Goal: Transaction & Acquisition: Download file/media

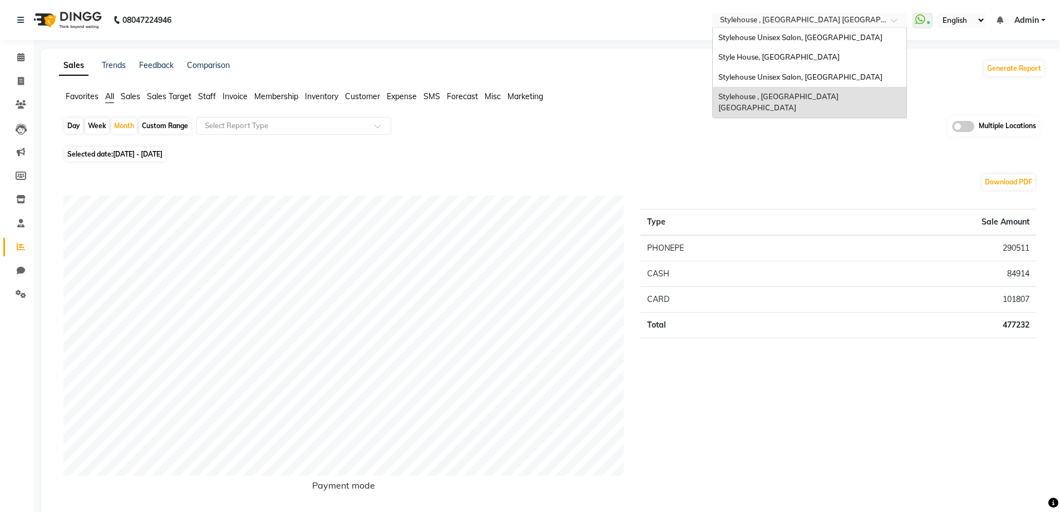
click at [756, 18] on input "text" at bounding box center [798, 21] width 161 height 11
click at [818, 38] on span "Stylehouse Unisex Salon, Old Lic Colony" at bounding box center [801, 37] width 164 height 9
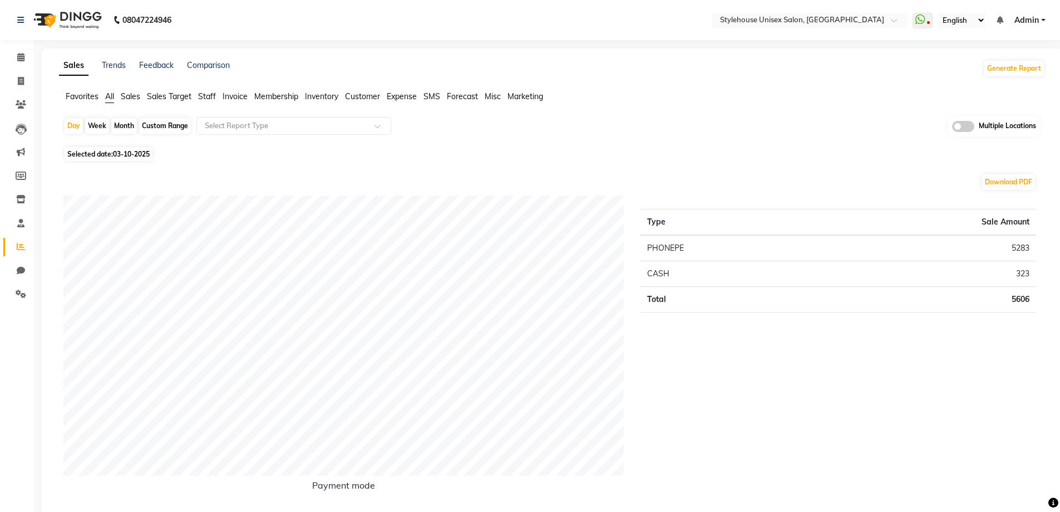
click at [153, 127] on div "Custom Range" at bounding box center [165, 126] width 52 height 16
select select "10"
select select "2025"
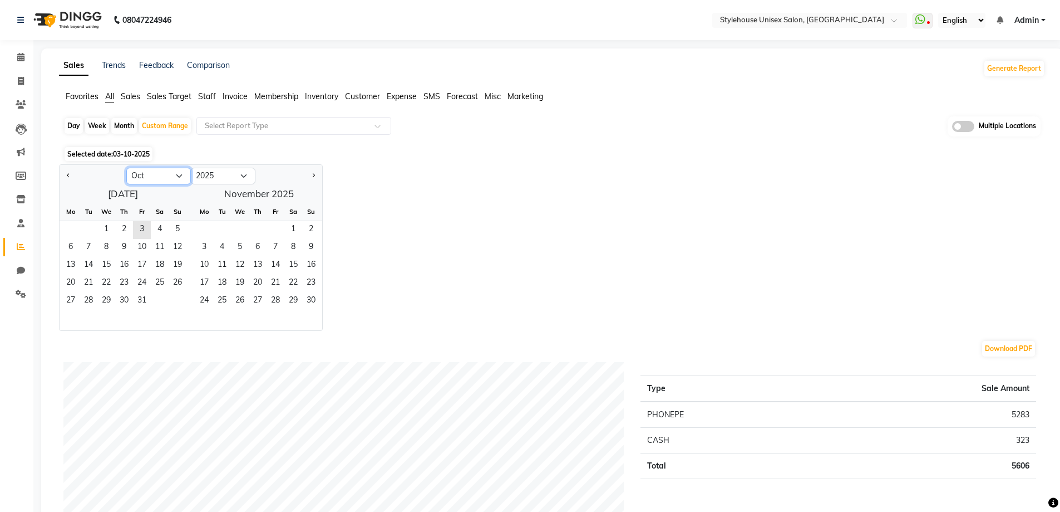
click at [143, 174] on select "Jan Feb Mar Apr May Jun [DATE] Aug Sep Oct Nov Dec" at bounding box center [158, 176] width 65 height 17
select select "9"
click at [126, 168] on select "Jan Feb Mar Apr May Jun [DATE] Aug Sep Oct Nov Dec" at bounding box center [158, 176] width 65 height 17
click at [70, 229] on span "1" at bounding box center [71, 230] width 18 height 18
click at [179, 262] on span "21" at bounding box center [178, 266] width 18 height 18
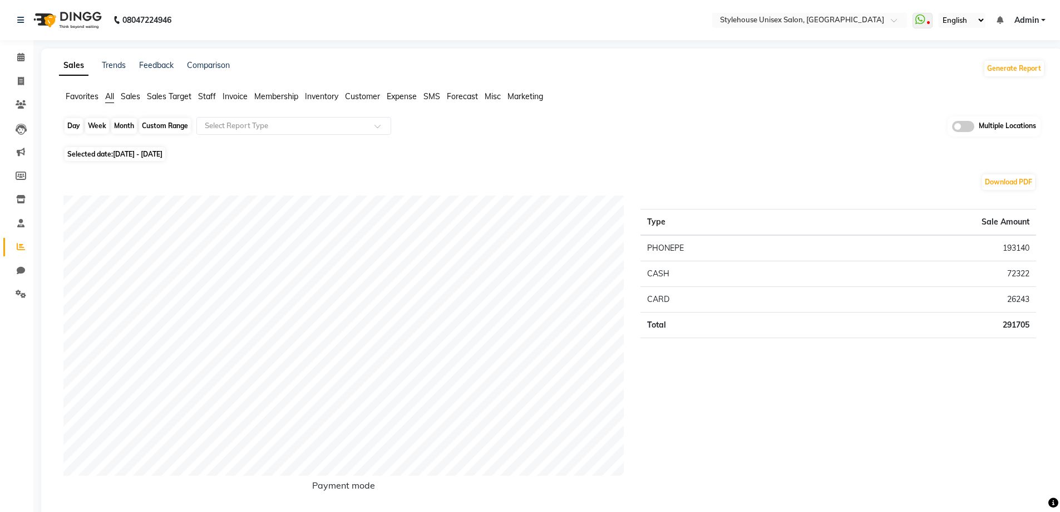
click at [161, 124] on div "Custom Range" at bounding box center [165, 126] width 52 height 16
select select "9"
select select "2025"
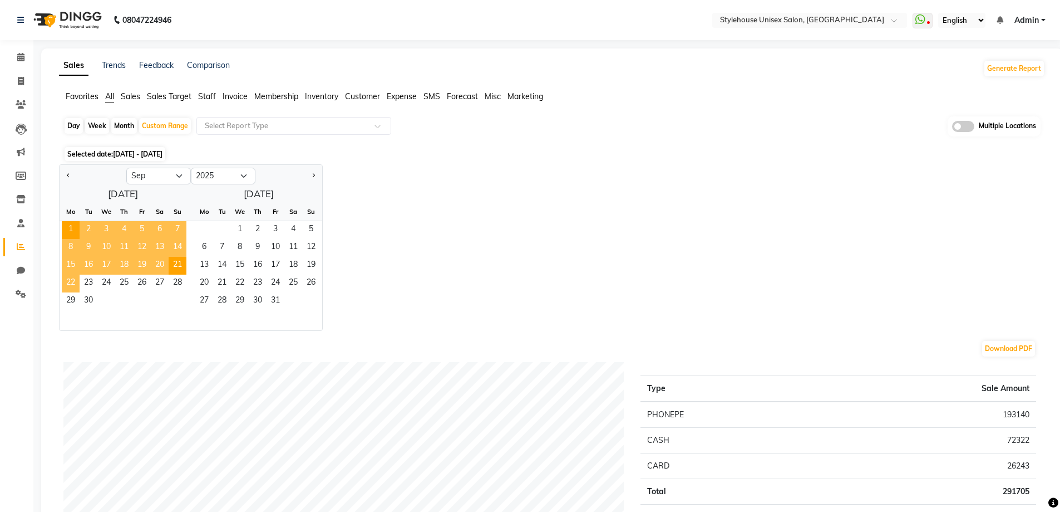
click at [68, 279] on span "22" at bounding box center [71, 283] width 18 height 18
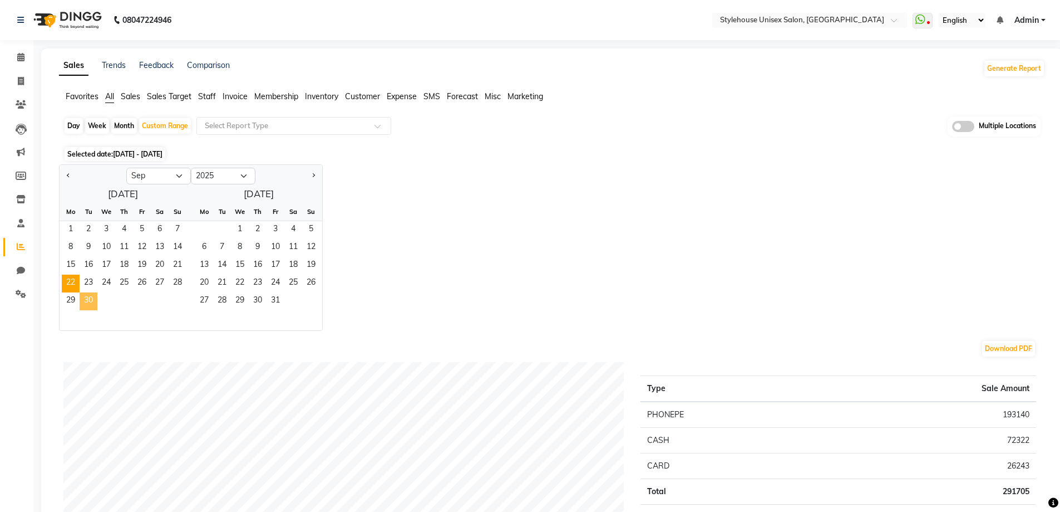
click at [88, 298] on span "30" at bounding box center [89, 301] width 18 height 18
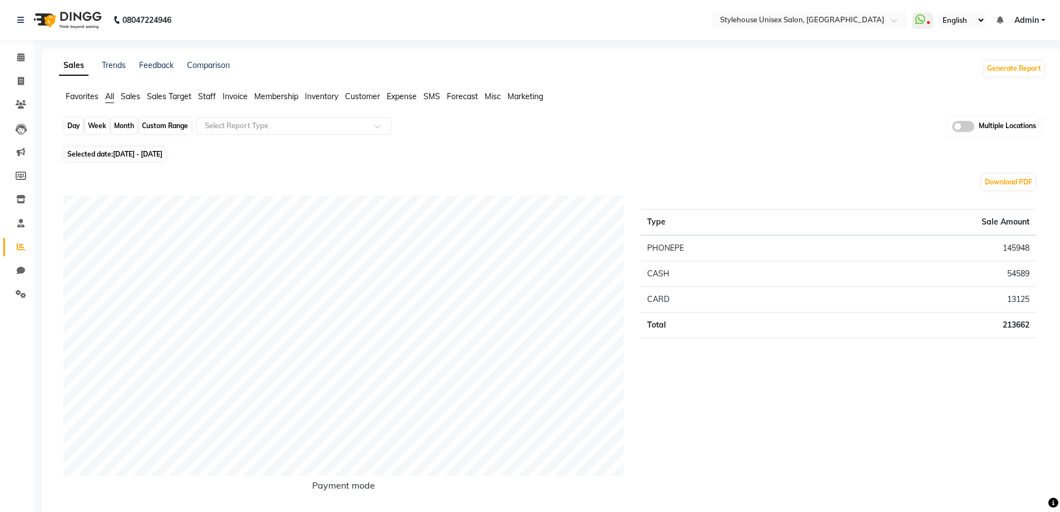
click at [159, 124] on div "Custom Range" at bounding box center [165, 126] width 52 height 16
select select "9"
select select "2025"
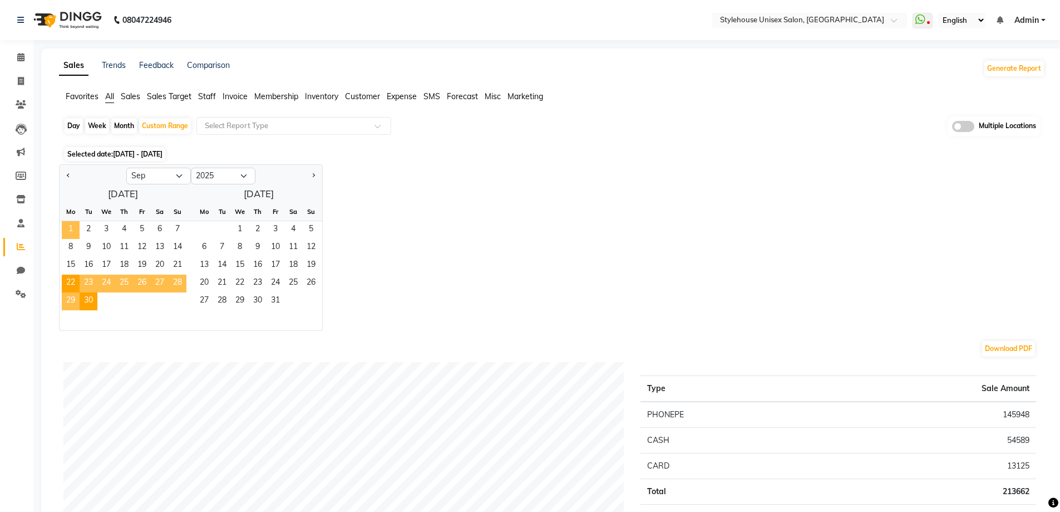
click at [70, 225] on span "1" at bounding box center [71, 230] width 18 height 18
click at [87, 298] on span "30" at bounding box center [89, 301] width 18 height 18
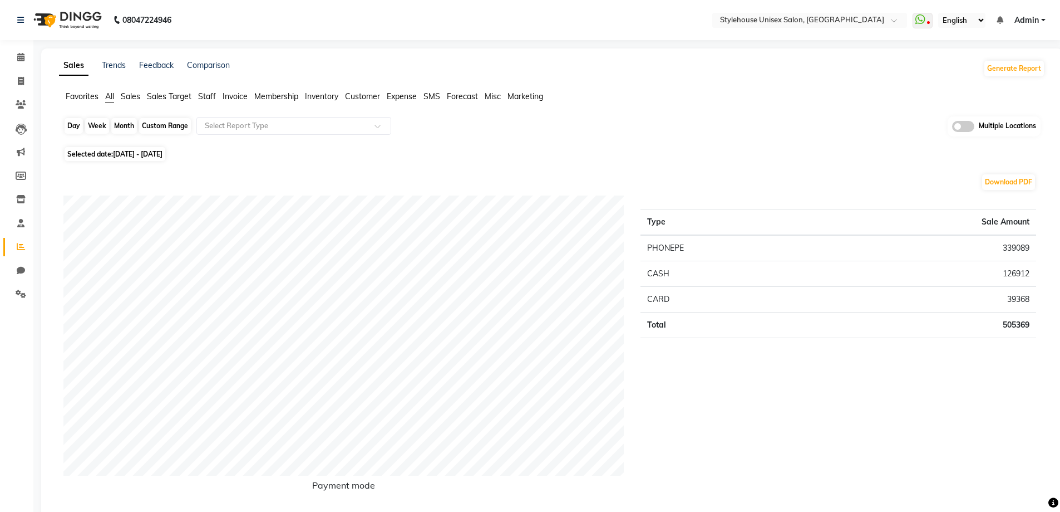
click at [153, 121] on div "Custom Range" at bounding box center [165, 126] width 52 height 16
select select "9"
select select "2025"
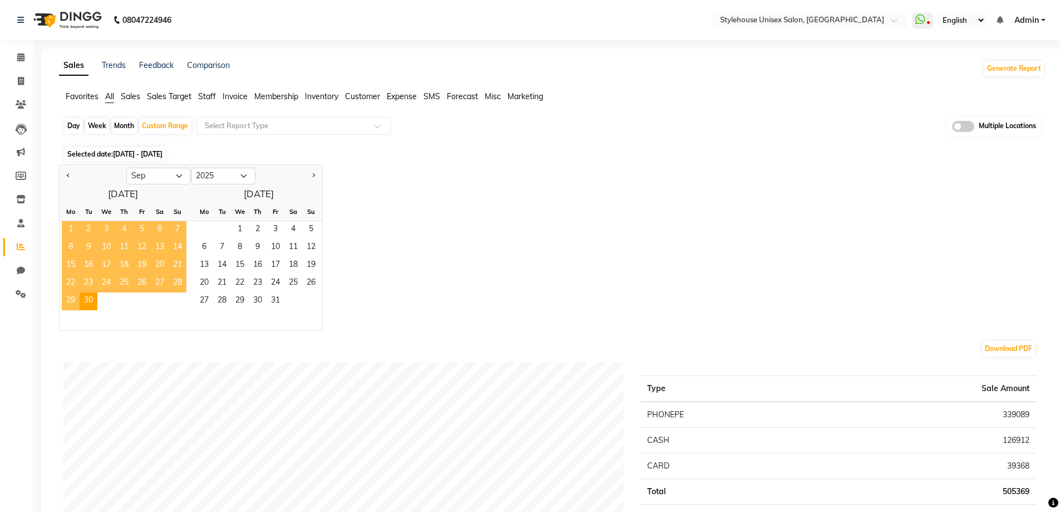
click at [71, 227] on span "1" at bounding box center [71, 230] width 18 height 18
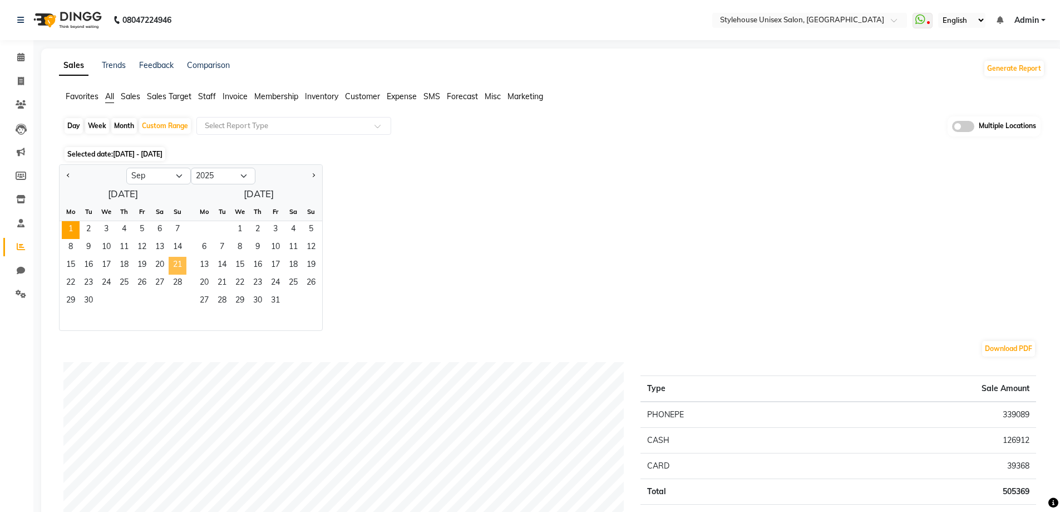
click at [178, 262] on span "21" at bounding box center [178, 266] width 18 height 18
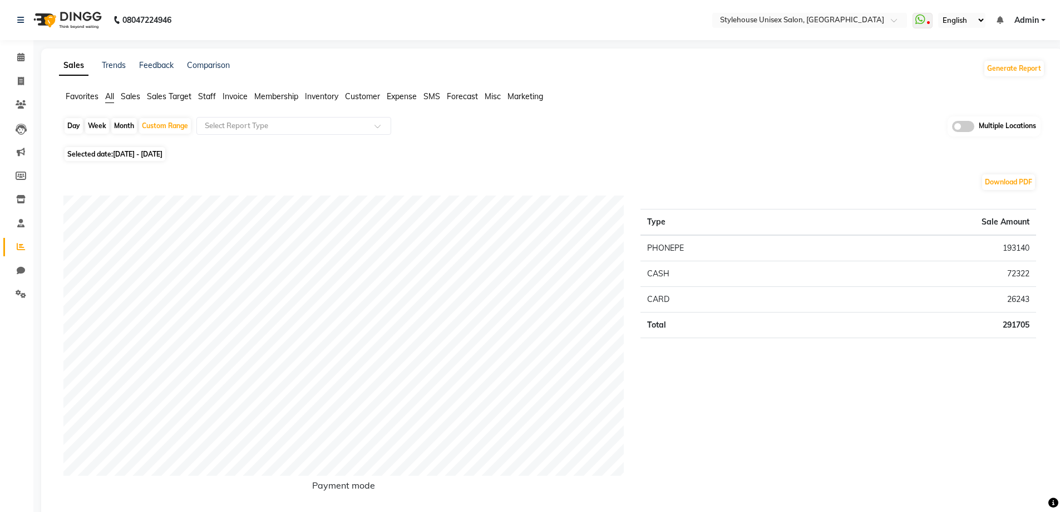
click at [68, 122] on div "Day" at bounding box center [74, 126] width 18 height 16
select select "9"
select select "2025"
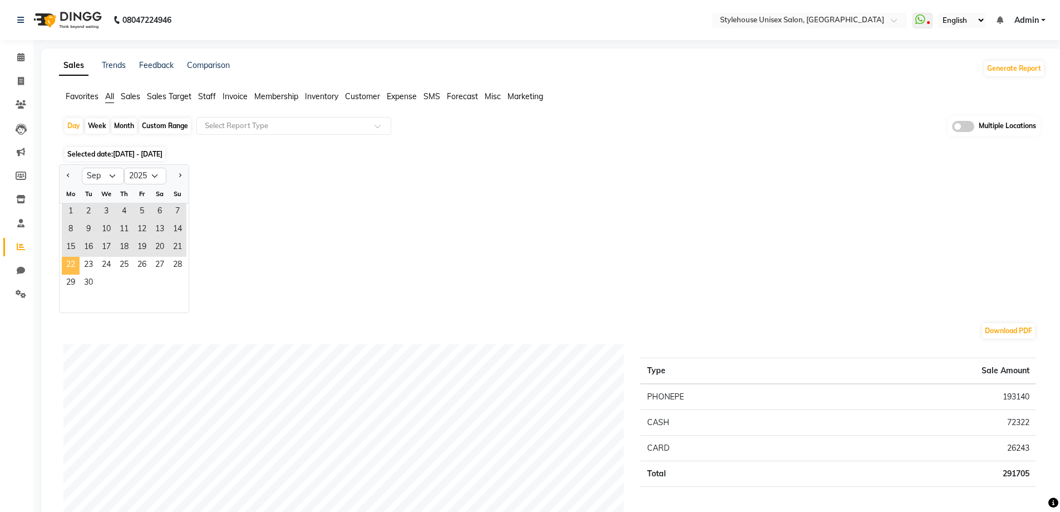
click at [71, 264] on span "22" at bounding box center [71, 266] width 18 height 18
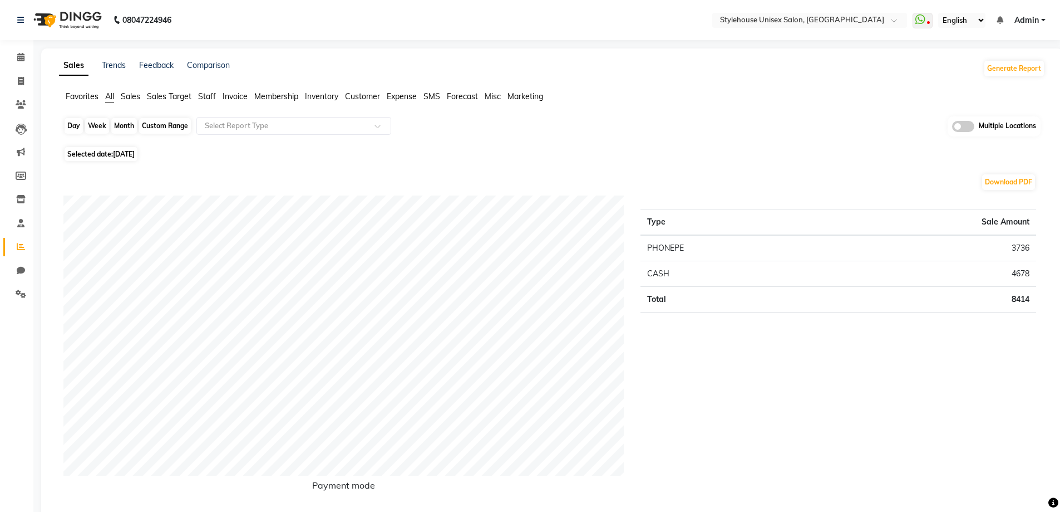
click at [70, 126] on div "Day" at bounding box center [74, 126] width 18 height 16
select select "9"
select select "2025"
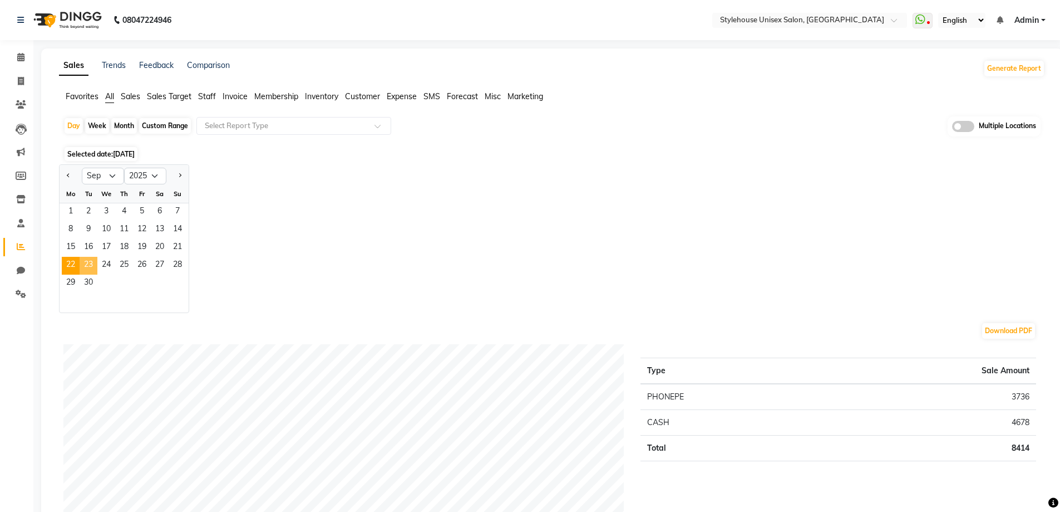
click at [89, 260] on span "23" at bounding box center [89, 266] width 18 height 18
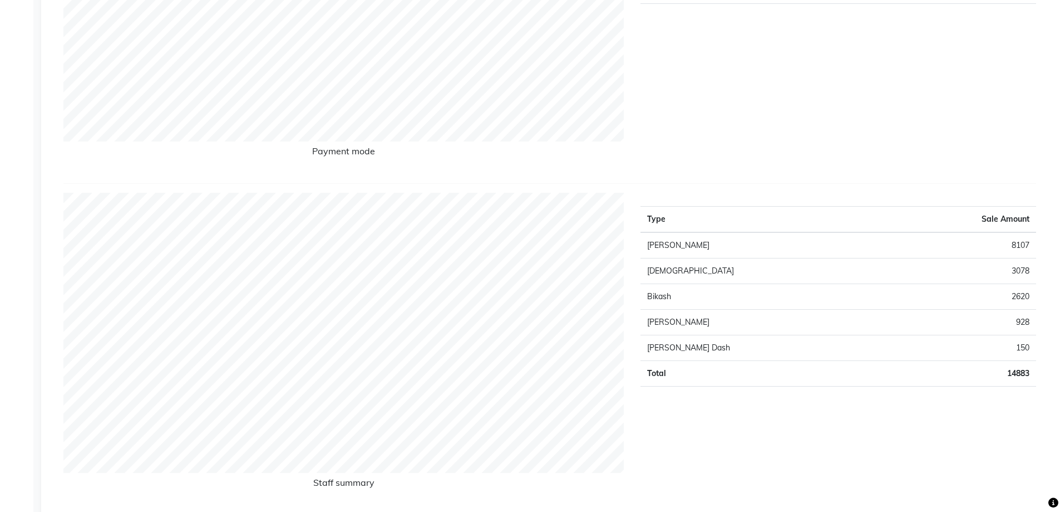
scroll to position [56, 0]
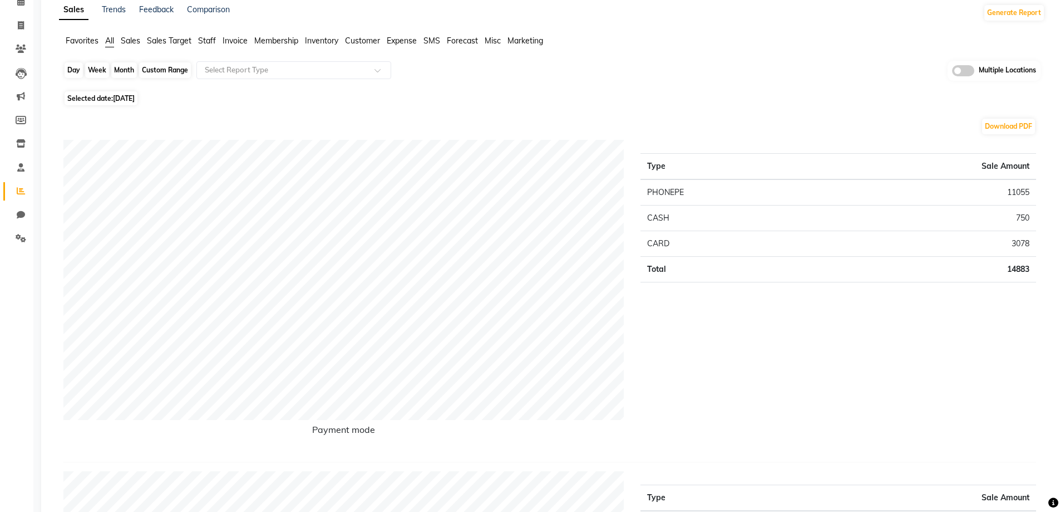
click at [68, 68] on div "Day" at bounding box center [74, 70] width 18 height 16
select select "9"
select select "2025"
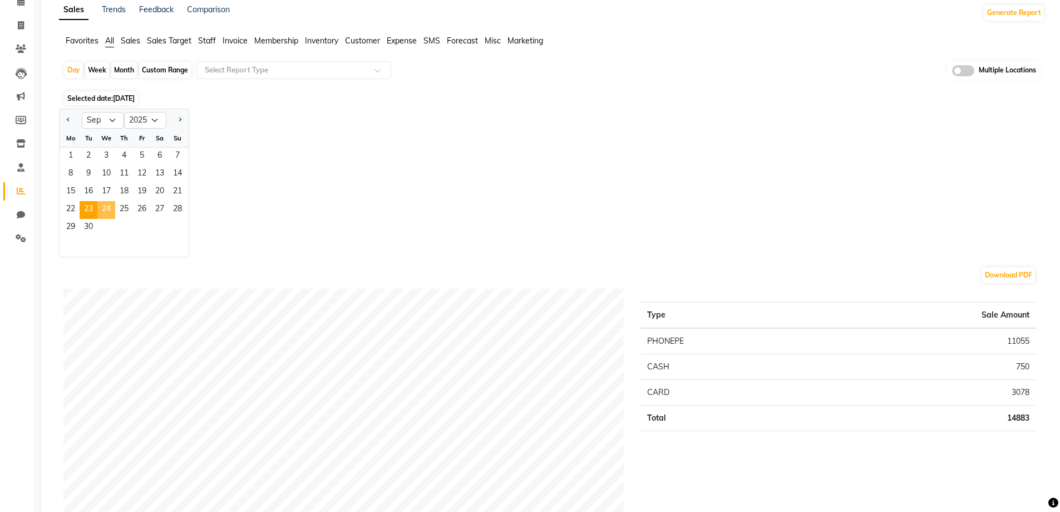
click at [108, 206] on span "24" at bounding box center [106, 210] width 18 height 18
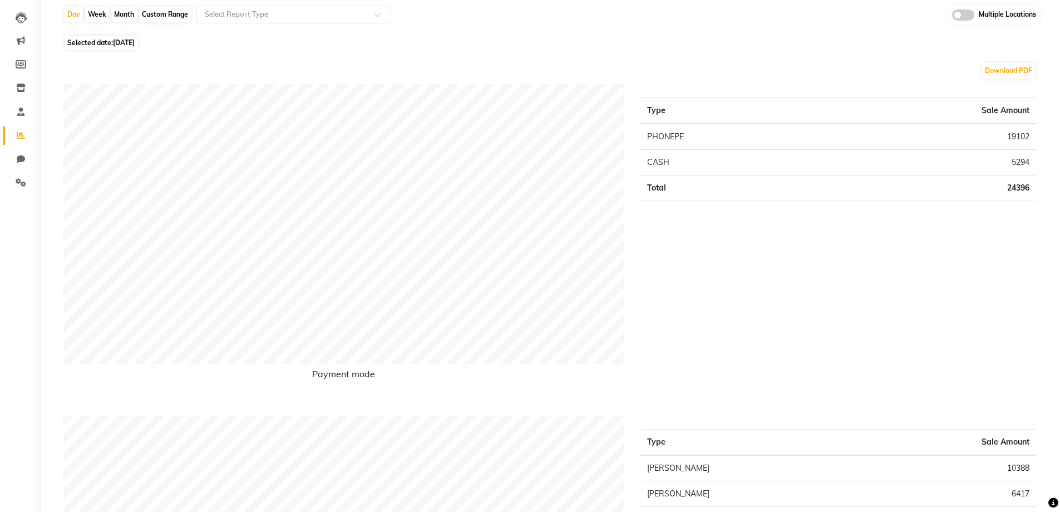
scroll to position [0, 0]
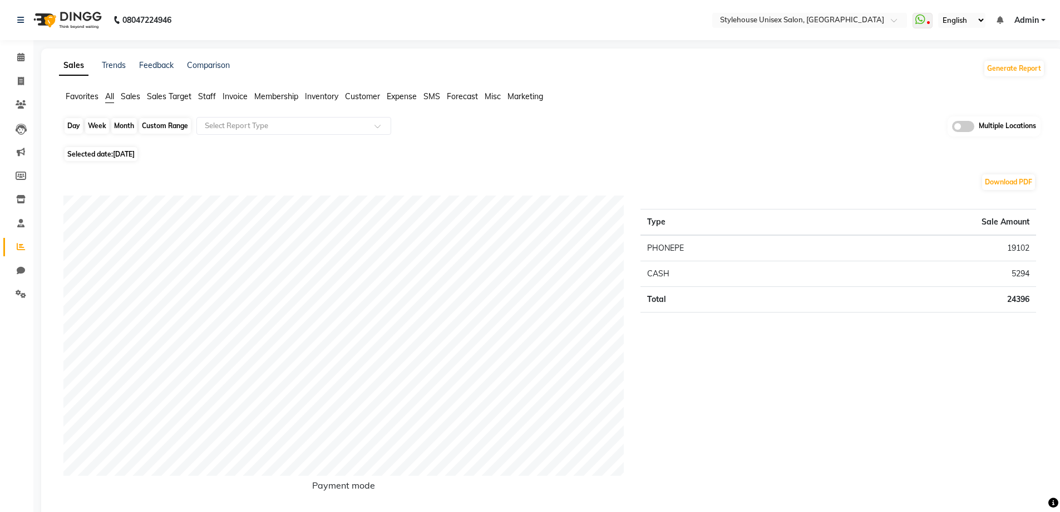
click at [73, 125] on div "Day" at bounding box center [74, 126] width 18 height 16
select select "9"
select select "2025"
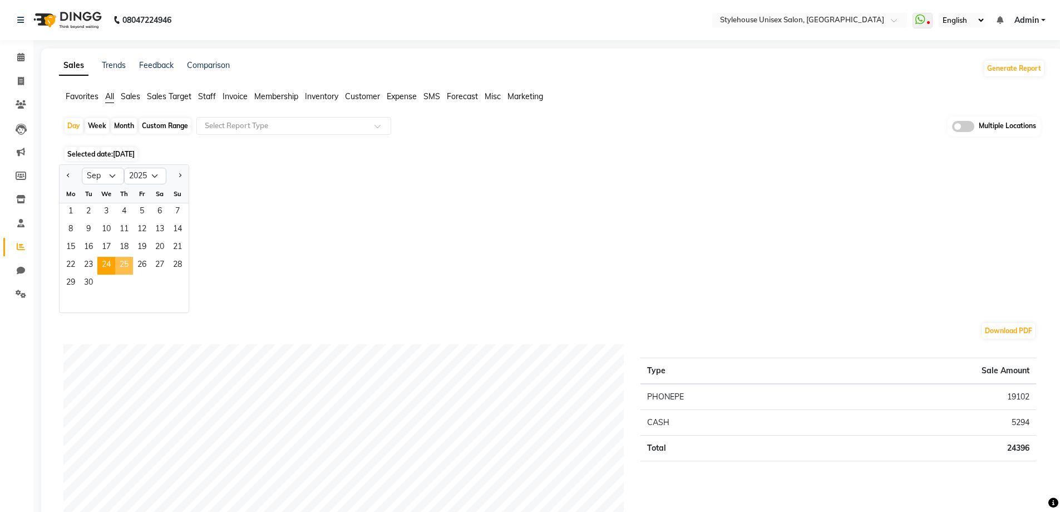
click at [124, 263] on span "25" at bounding box center [124, 266] width 18 height 18
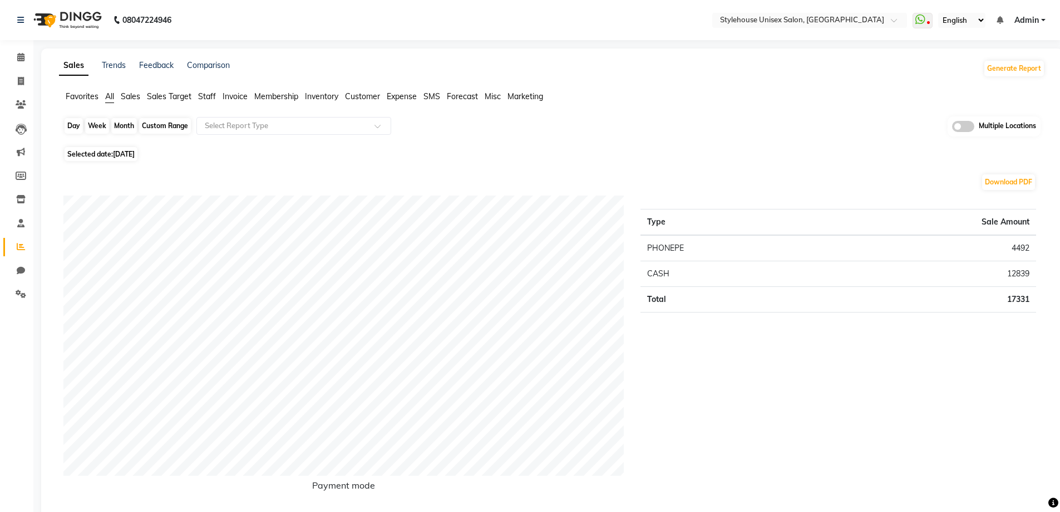
click at [72, 122] on div "Day" at bounding box center [74, 126] width 18 height 16
select select "9"
select select "2025"
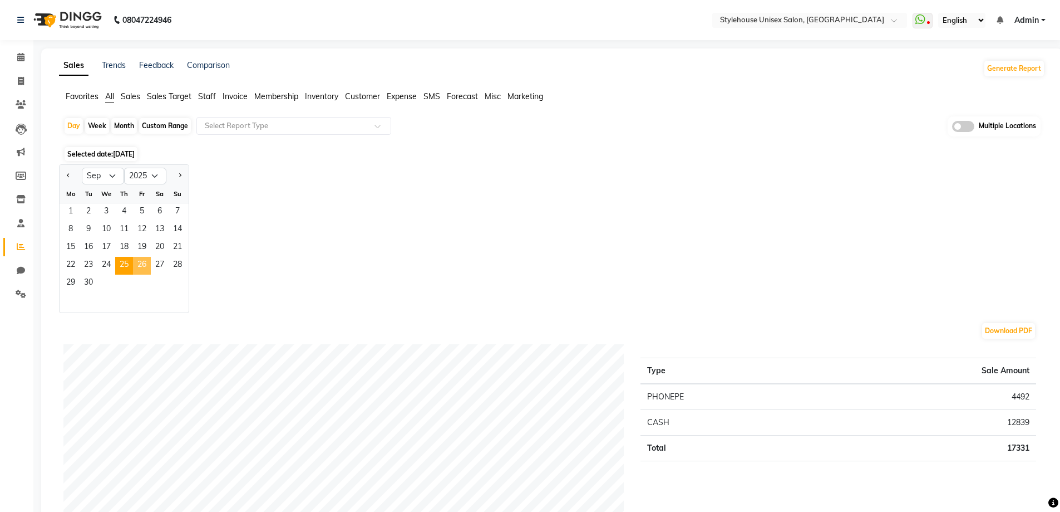
click at [143, 264] on span "26" at bounding box center [142, 266] width 18 height 18
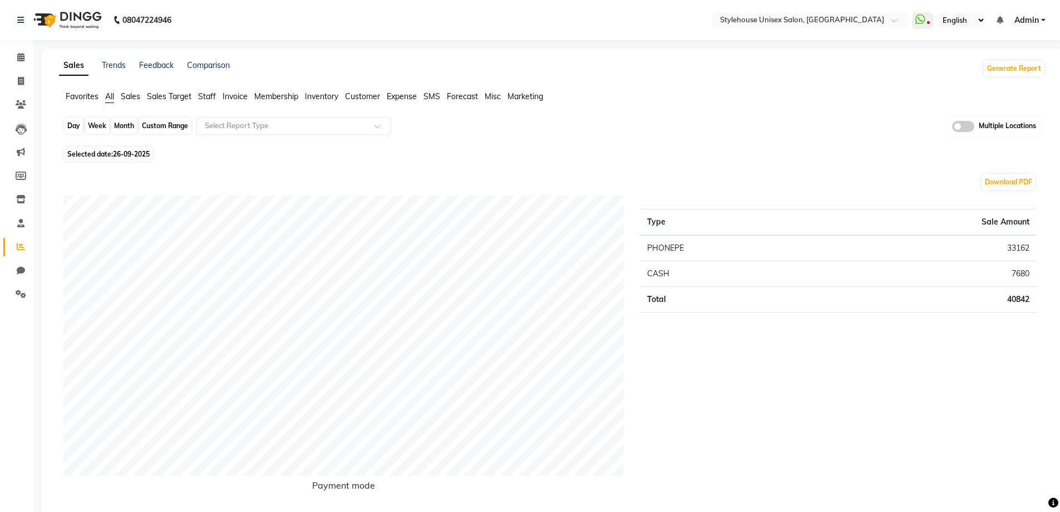
click at [72, 122] on div "Day" at bounding box center [74, 126] width 18 height 16
select select "9"
select select "2025"
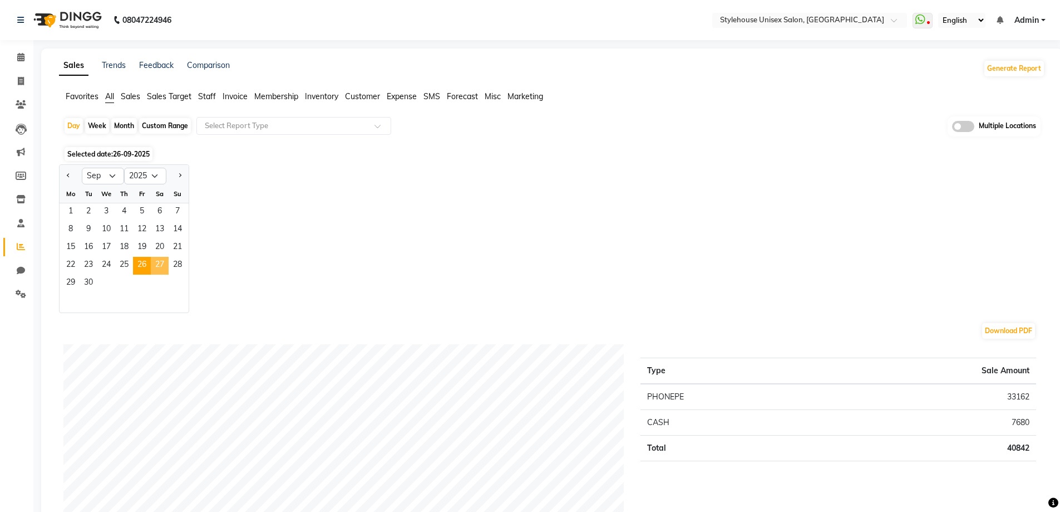
click at [165, 262] on span "27" at bounding box center [160, 266] width 18 height 18
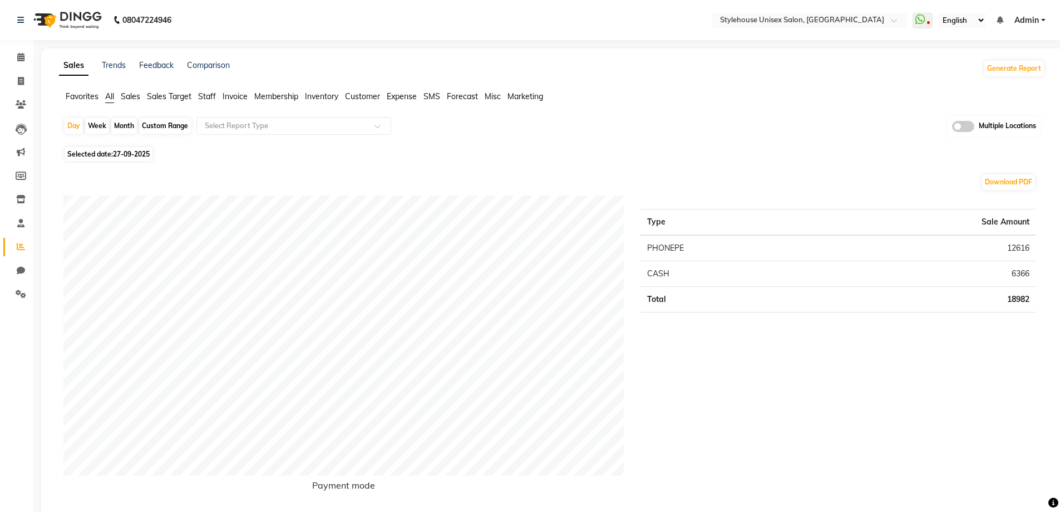
click at [70, 126] on div "Day" at bounding box center [74, 126] width 18 height 16
select select "9"
select select "2025"
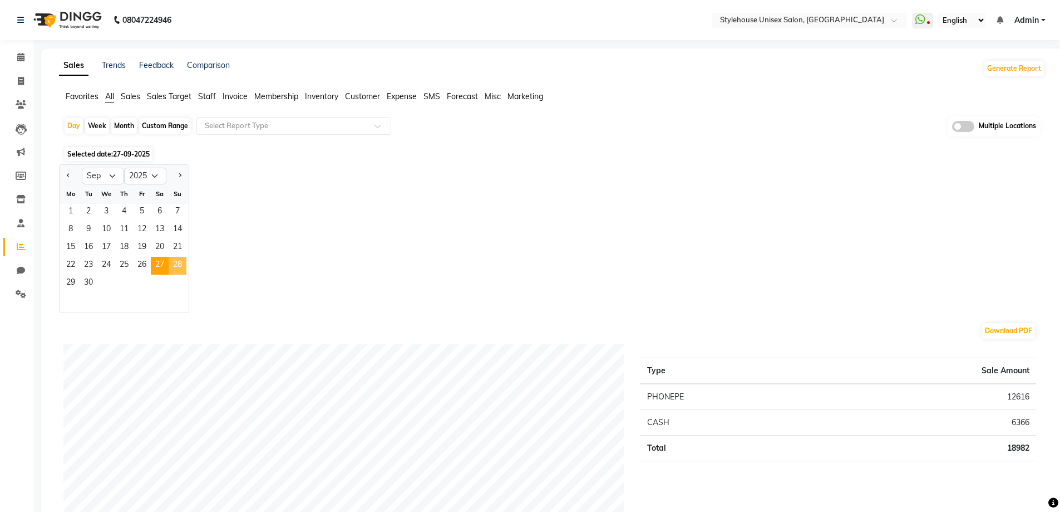
click at [178, 264] on span "28" at bounding box center [178, 266] width 18 height 18
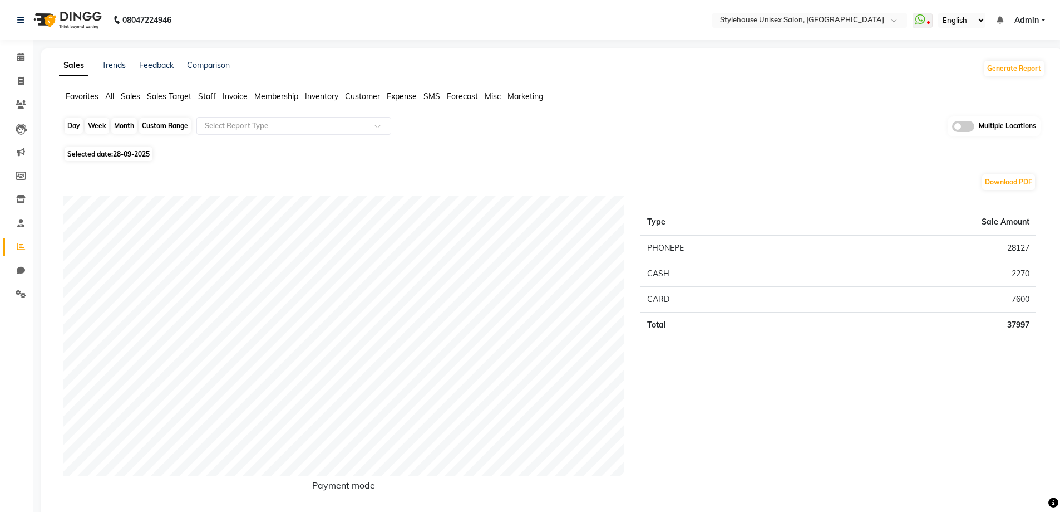
click at [67, 124] on div "Day" at bounding box center [74, 126] width 18 height 16
select select "9"
select select "2025"
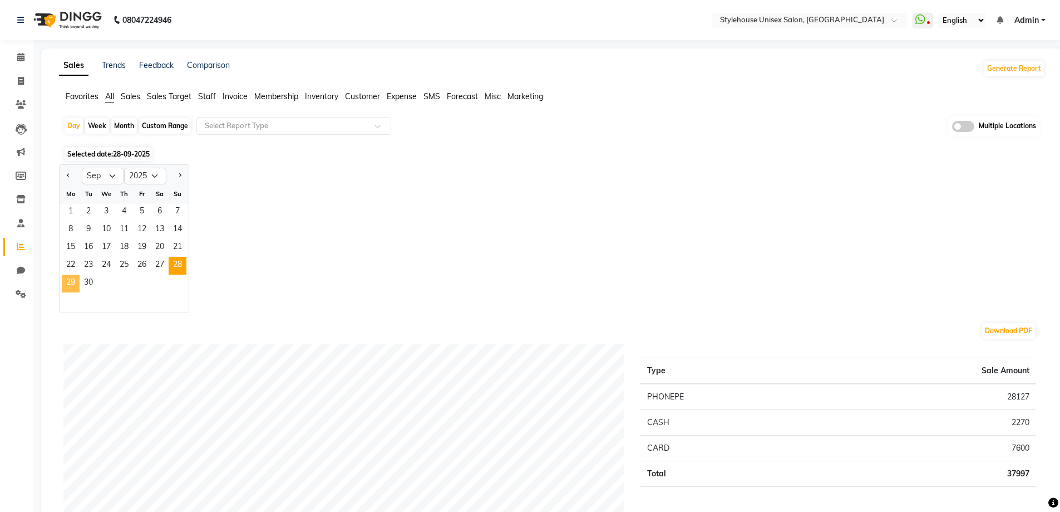
click at [68, 282] on span "29" at bounding box center [71, 283] width 18 height 18
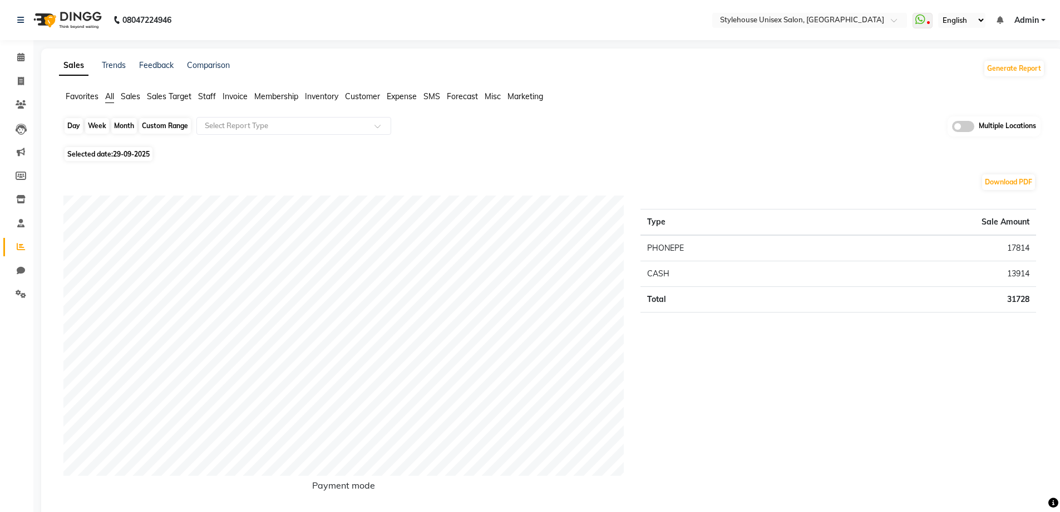
click at [75, 122] on div "Day" at bounding box center [74, 126] width 18 height 16
select select "9"
select select "2025"
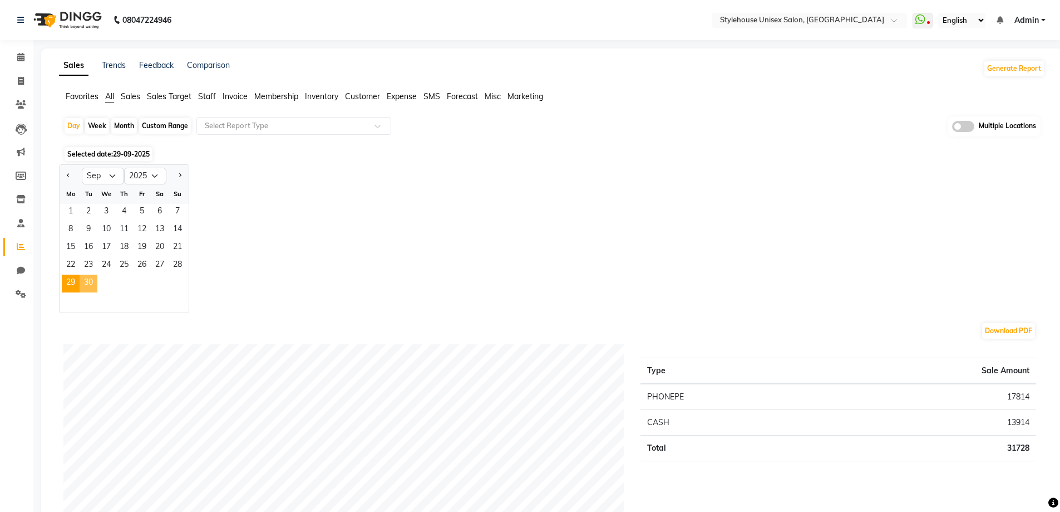
click at [88, 282] on span "30" at bounding box center [89, 283] width 18 height 18
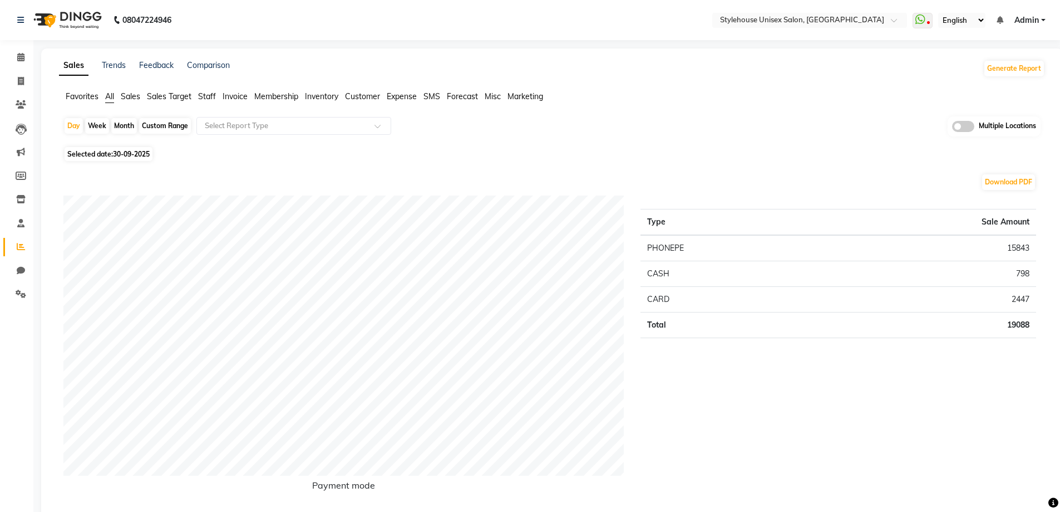
click at [150, 122] on div "Custom Range" at bounding box center [165, 126] width 52 height 16
select select "9"
select select "2025"
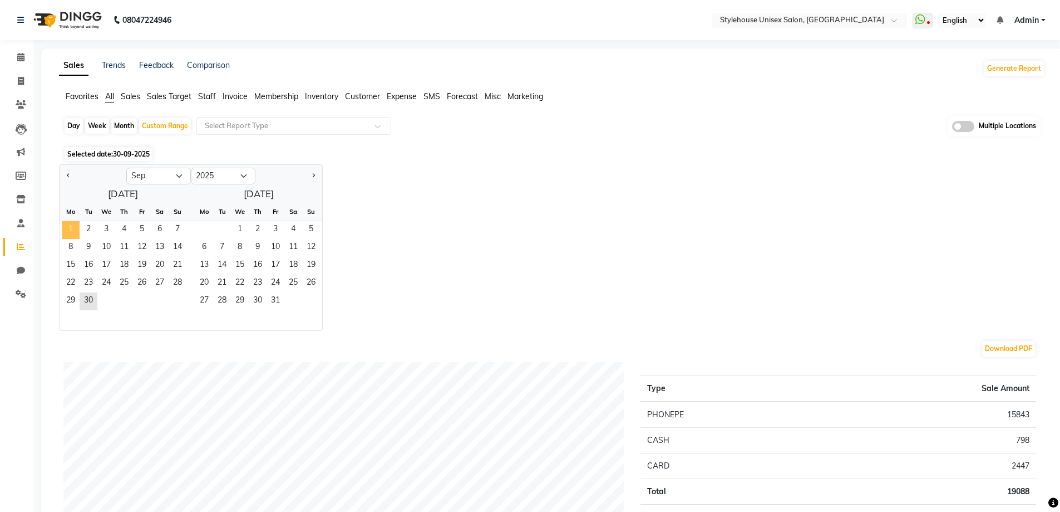
click at [72, 227] on span "1" at bounding box center [71, 230] width 18 height 18
click at [88, 299] on span "30" at bounding box center [89, 301] width 18 height 18
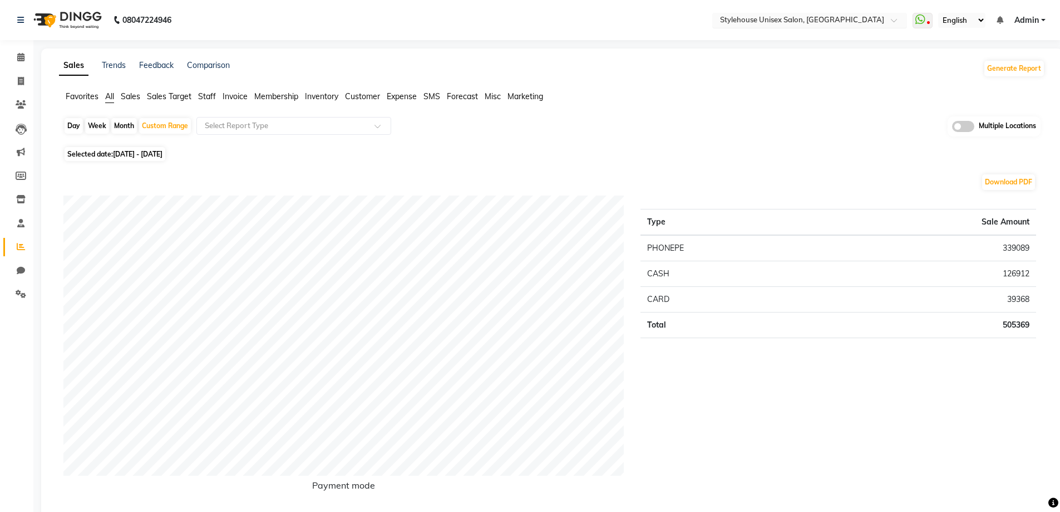
click at [786, 19] on input "text" at bounding box center [798, 21] width 161 height 11
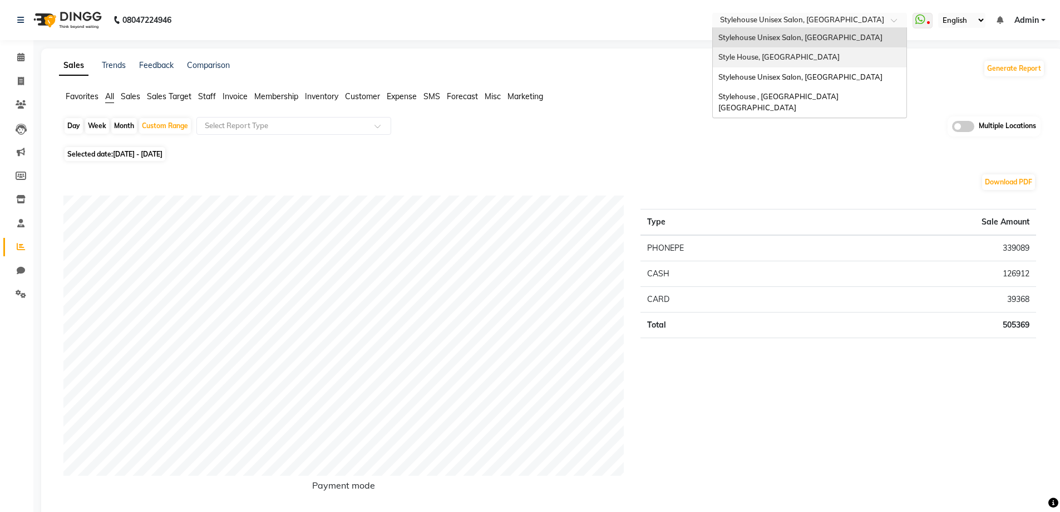
click at [778, 52] on span "Style House, [GEOGRAPHIC_DATA]" at bounding box center [779, 56] width 121 height 9
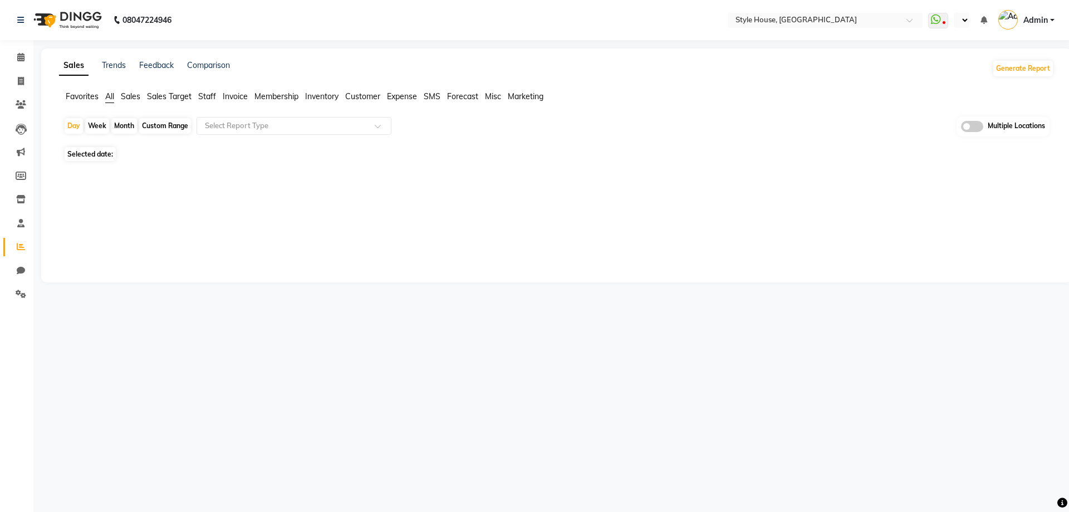
select select "en"
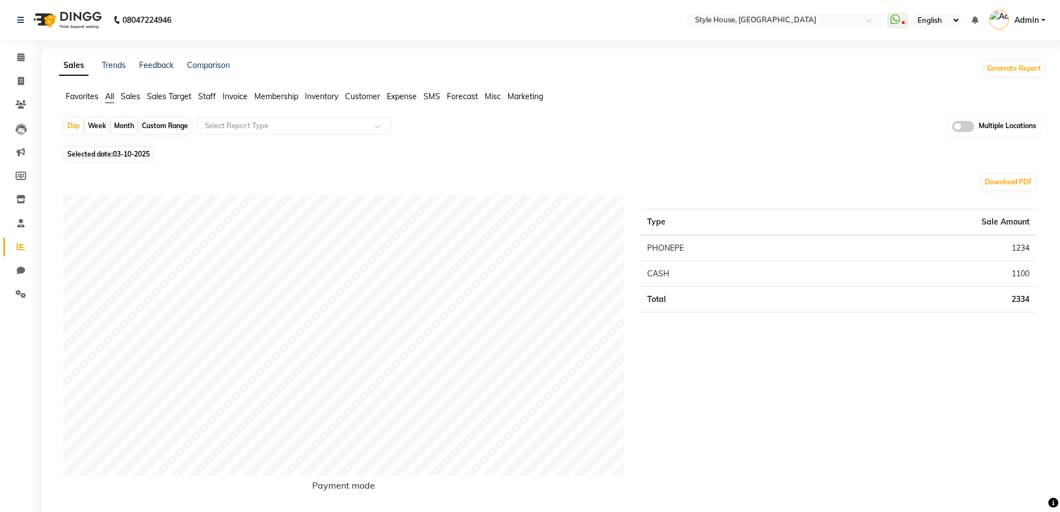
click at [161, 117] on div "Day Week Month Custom Range Select Report Type Multiple Locations" at bounding box center [551, 129] width 977 height 27
click at [158, 126] on div "Custom Range" at bounding box center [165, 126] width 52 height 16
select select "10"
select select "2025"
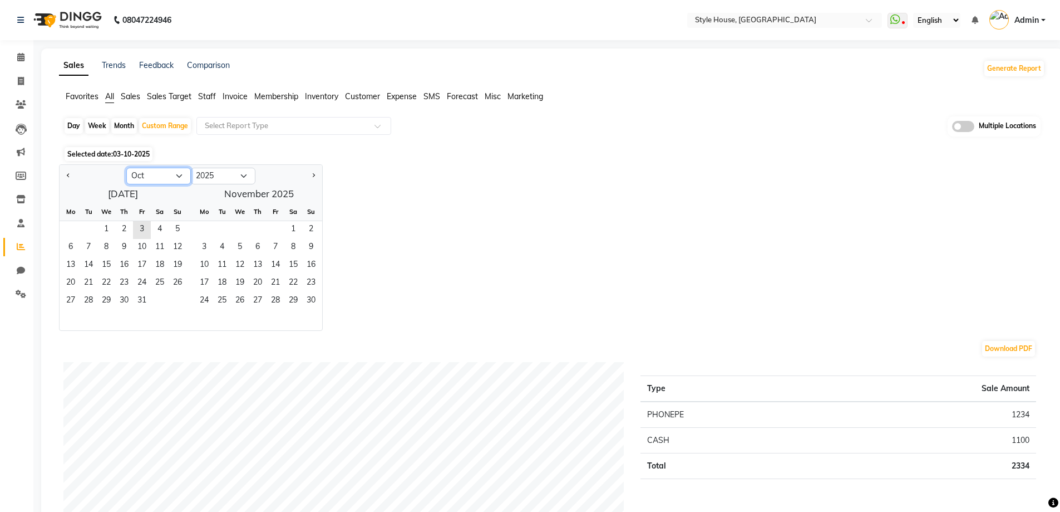
click at [153, 173] on select "Jan Feb Mar Apr May Jun [DATE] Aug Sep Oct Nov Dec" at bounding box center [158, 176] width 65 height 17
select select "9"
click at [126, 168] on select "Jan Feb Mar Apr May Jun [DATE] Aug Sep Oct Nov Dec" at bounding box center [158, 176] width 65 height 17
click at [71, 225] on span "1" at bounding box center [71, 230] width 18 height 18
click at [88, 299] on span "30" at bounding box center [89, 301] width 18 height 18
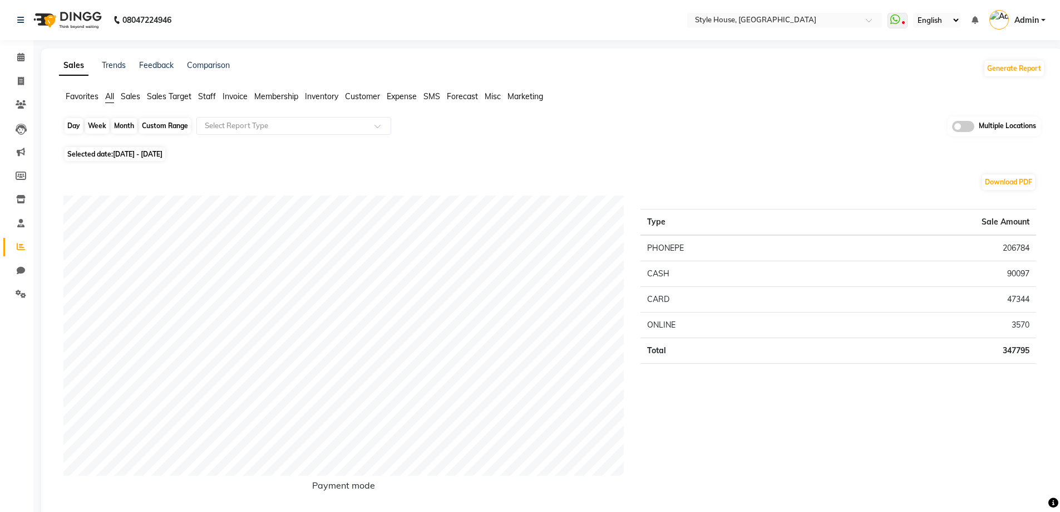
click at [153, 123] on div "Custom Range" at bounding box center [165, 126] width 52 height 16
select select "9"
select select "2025"
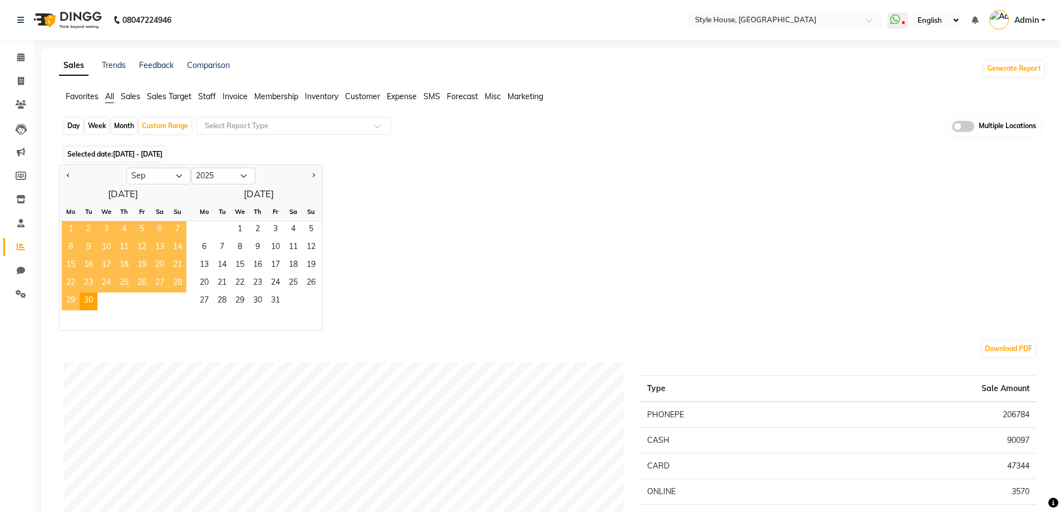
click at [67, 227] on span "1" at bounding box center [71, 230] width 18 height 18
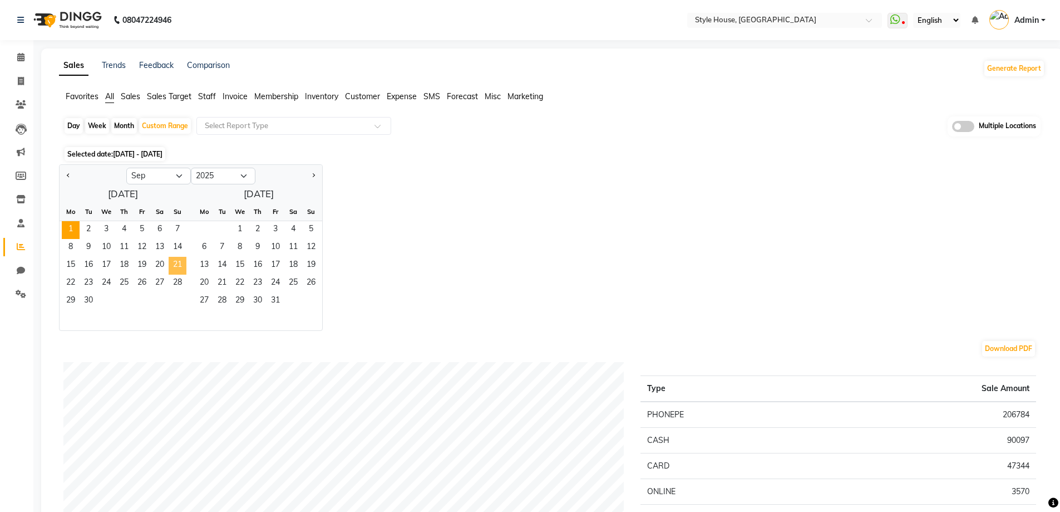
click at [180, 262] on span "21" at bounding box center [178, 266] width 18 height 18
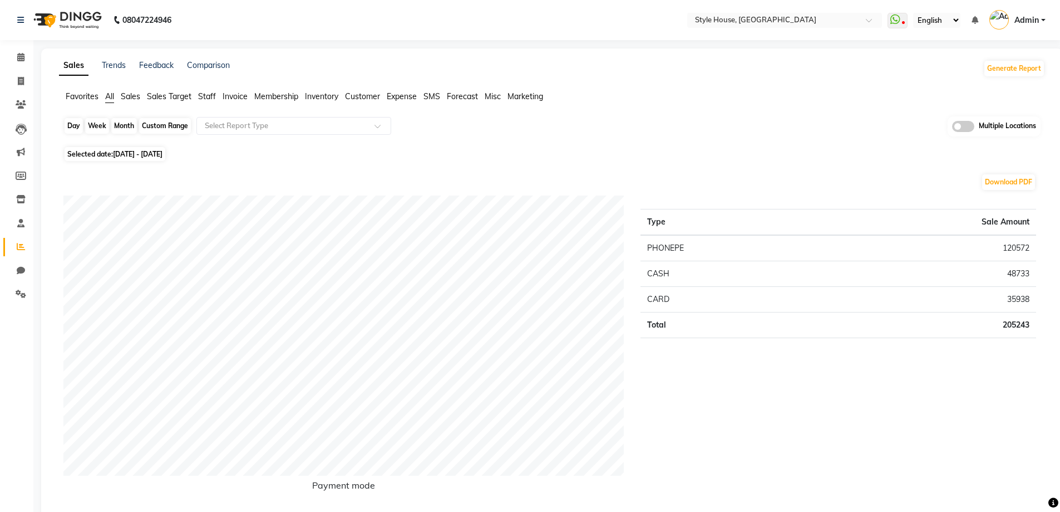
click at [149, 124] on div "Custom Range" at bounding box center [165, 126] width 52 height 16
select select "9"
select select "2025"
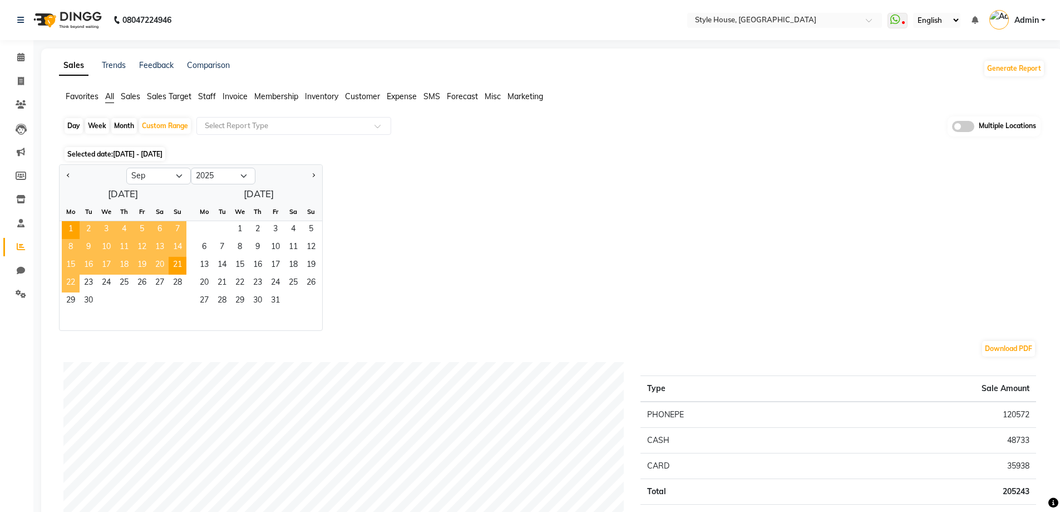
click at [69, 279] on span "22" at bounding box center [71, 283] width 18 height 18
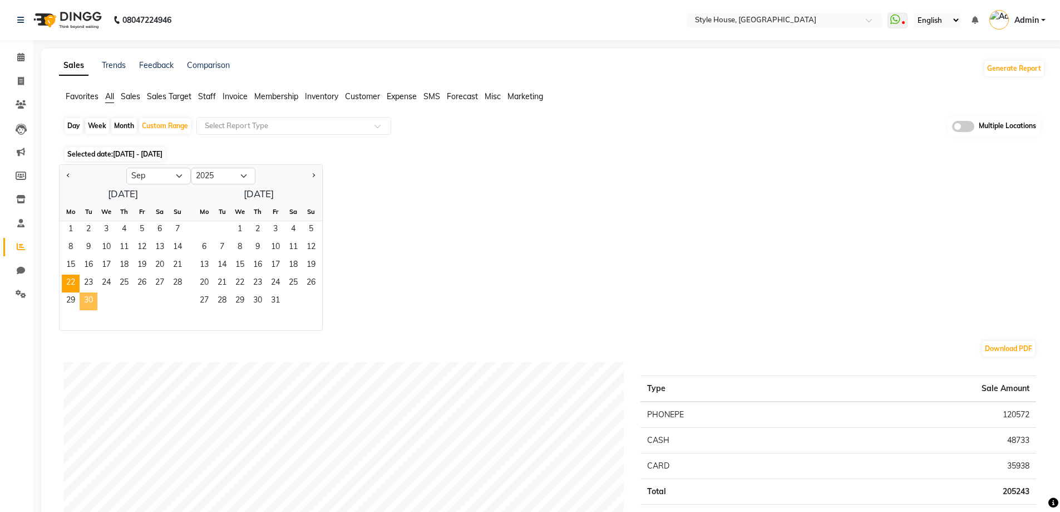
click at [88, 298] on span "30" at bounding box center [89, 301] width 18 height 18
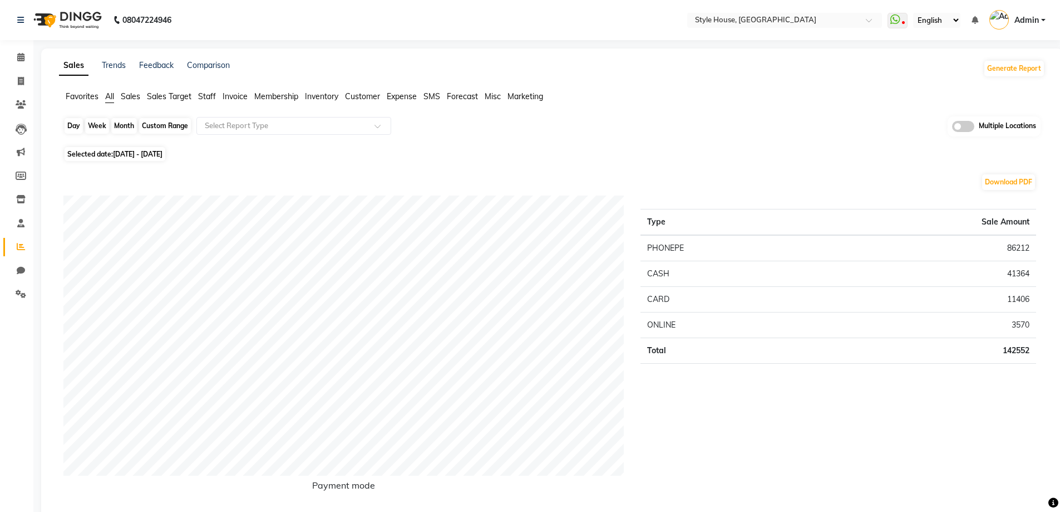
click at [148, 125] on div "Custom Range" at bounding box center [165, 126] width 52 height 16
select select "9"
select select "2025"
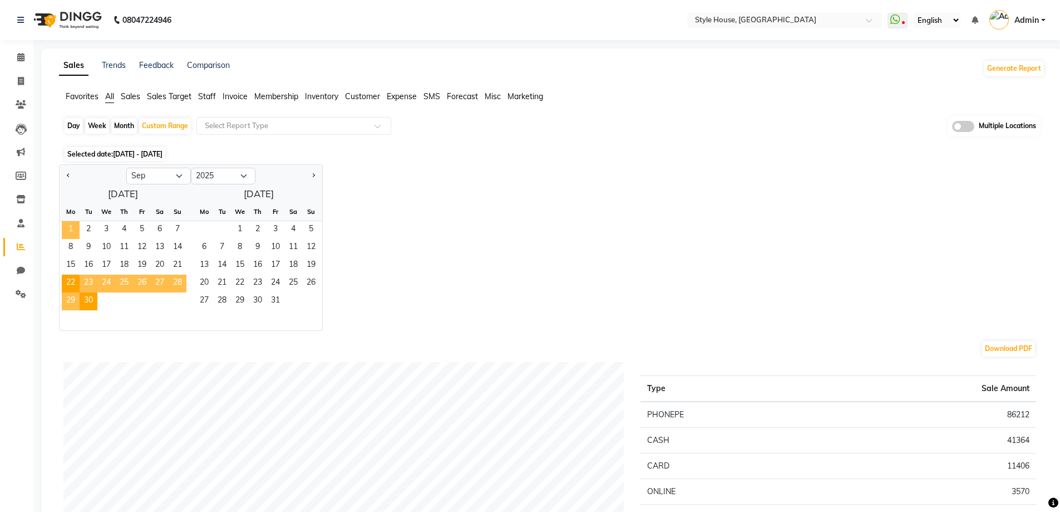
click at [70, 227] on span "1" at bounding box center [71, 230] width 18 height 18
click at [89, 300] on span "30" at bounding box center [89, 301] width 18 height 18
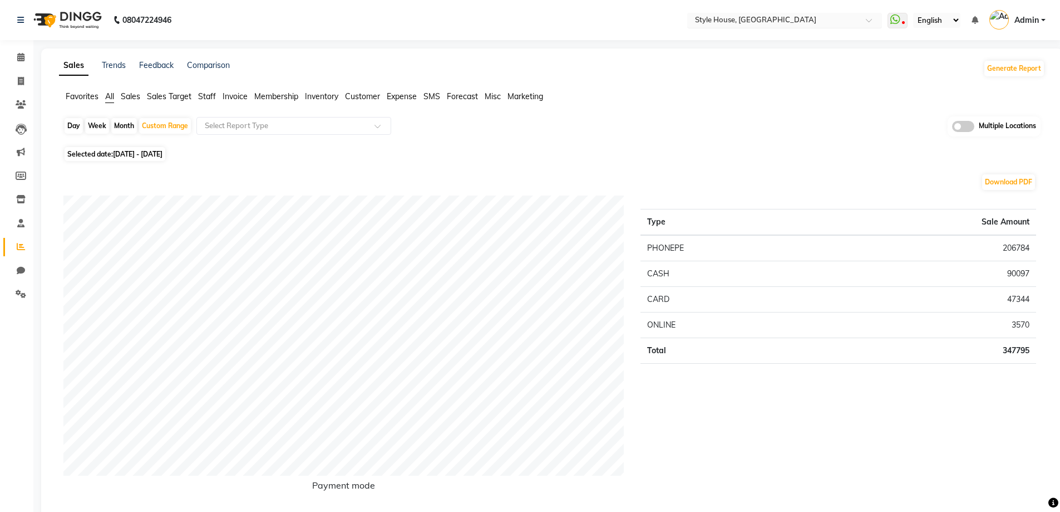
click at [752, 16] on input "text" at bounding box center [773, 21] width 161 height 11
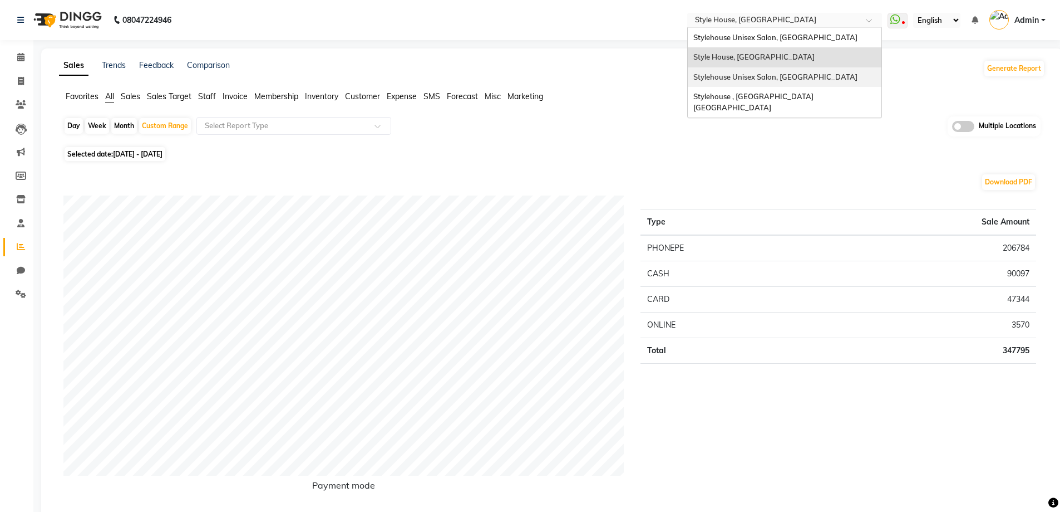
click at [781, 72] on span "Stylehouse Unisex Salon, [GEOGRAPHIC_DATA]" at bounding box center [776, 76] width 164 height 9
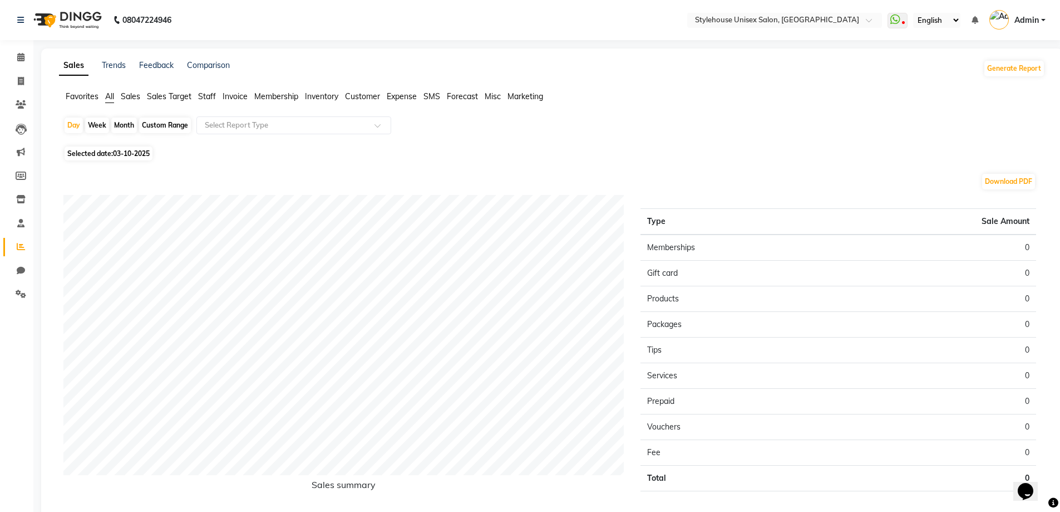
click at [153, 127] on div "Custom Range" at bounding box center [165, 125] width 52 height 16
select select "10"
select select "2025"
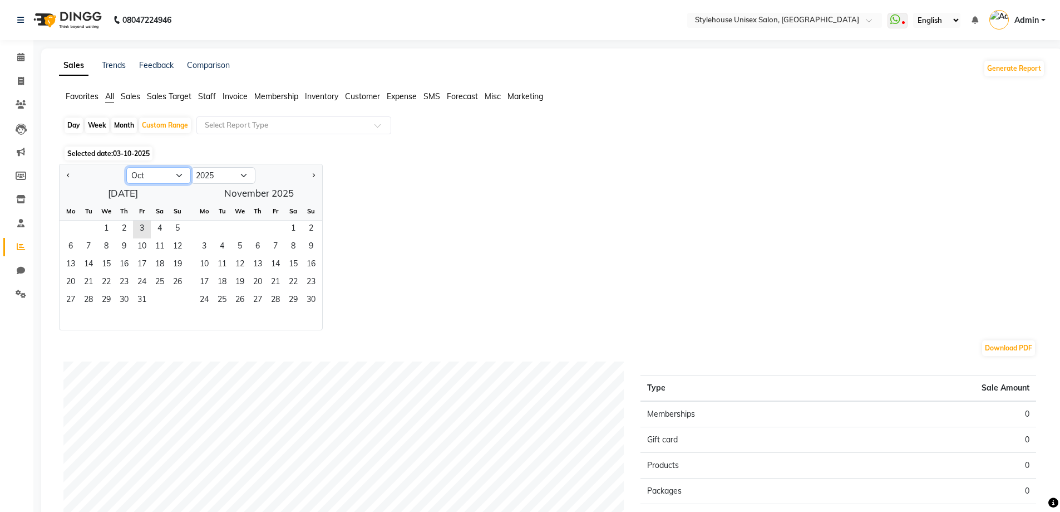
click at [145, 171] on select "Jan Feb Mar Apr May Jun [DATE] Aug Sep Oct Nov Dec" at bounding box center [158, 175] width 65 height 17
select select "9"
click at [126, 167] on select "Jan Feb Mar Apr May Jun [DATE] Aug Sep Oct Nov Dec" at bounding box center [158, 175] width 65 height 17
click at [70, 222] on span "1" at bounding box center [71, 229] width 18 height 18
click at [178, 261] on span "21" at bounding box center [178, 265] width 18 height 18
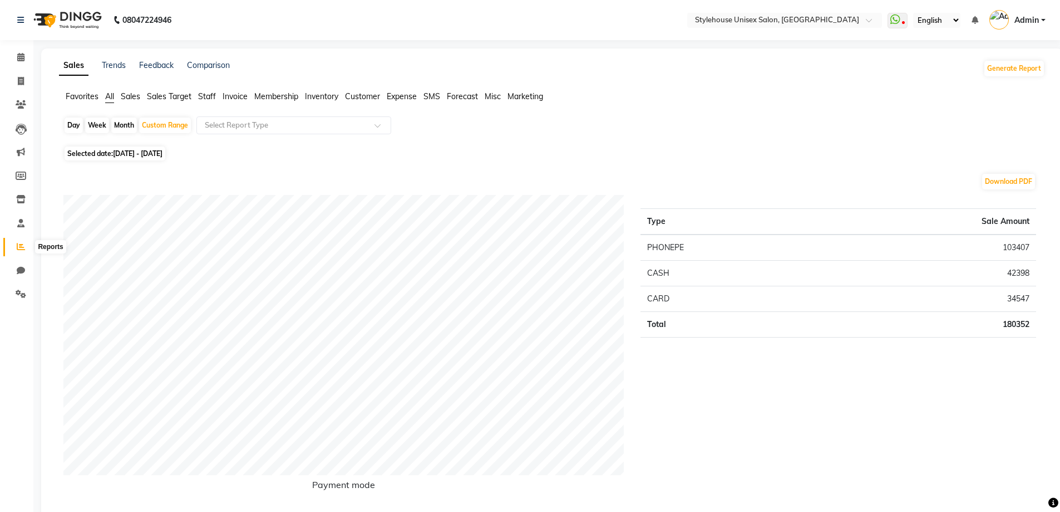
click at [19, 247] on icon at bounding box center [21, 246] width 8 height 8
click at [75, 124] on div "Day" at bounding box center [74, 125] width 18 height 16
select select "9"
select select "2025"
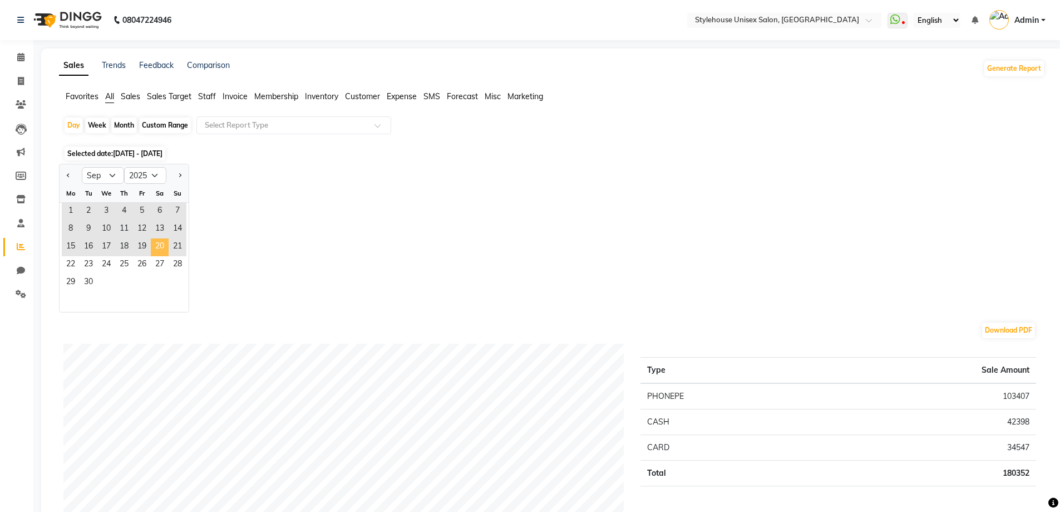
click at [159, 245] on span "20" at bounding box center [160, 247] width 18 height 18
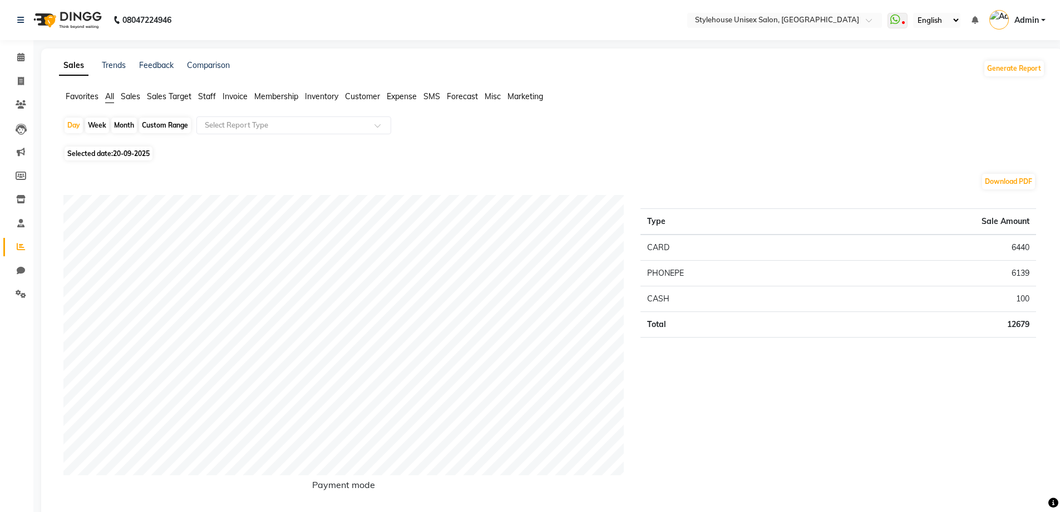
click at [232, 94] on span "Invoice" at bounding box center [235, 96] width 25 height 10
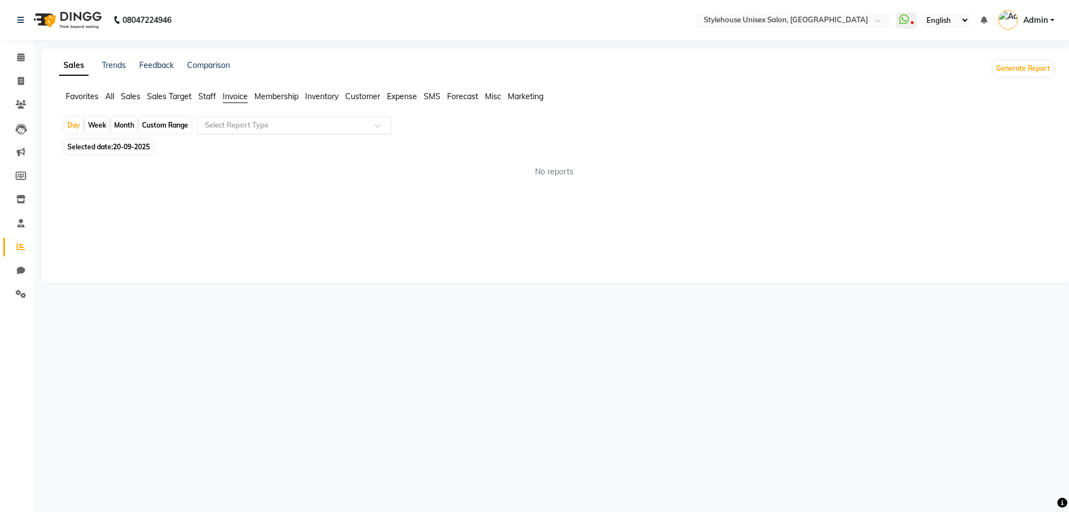
click at [231, 118] on div "Select Report Type" at bounding box center [293, 125] width 195 height 18
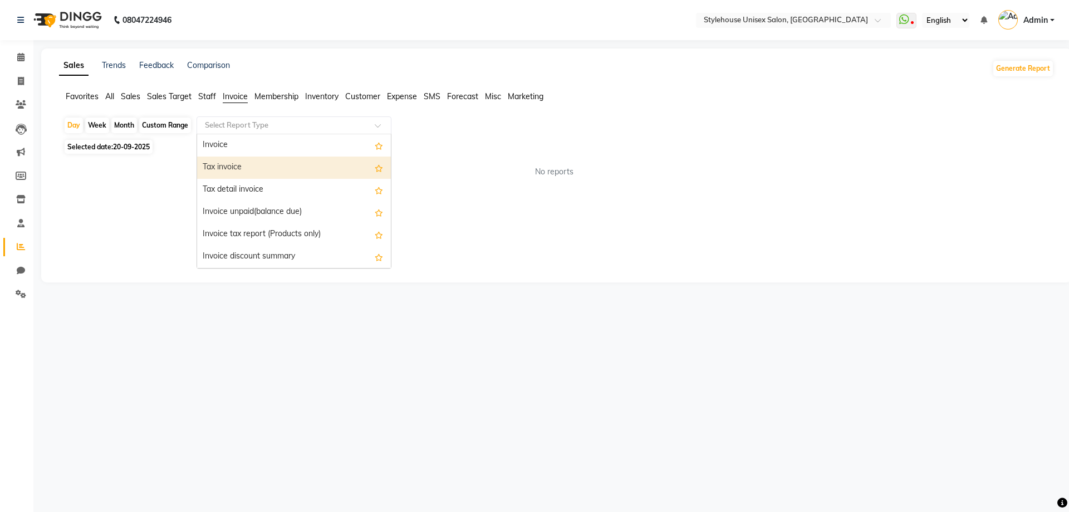
click at [228, 168] on div "Tax invoice" at bounding box center [294, 167] width 194 height 22
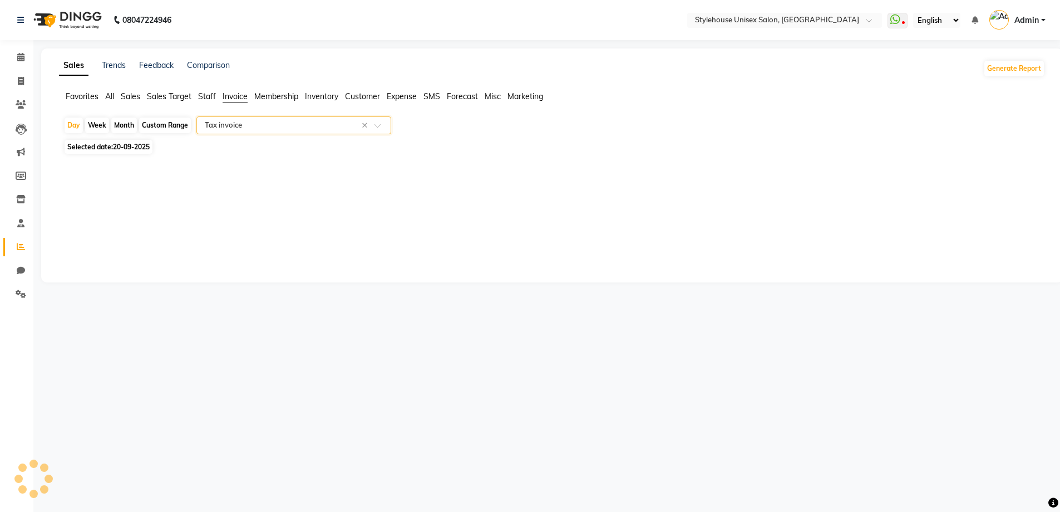
select select "full_report"
select select "csv"
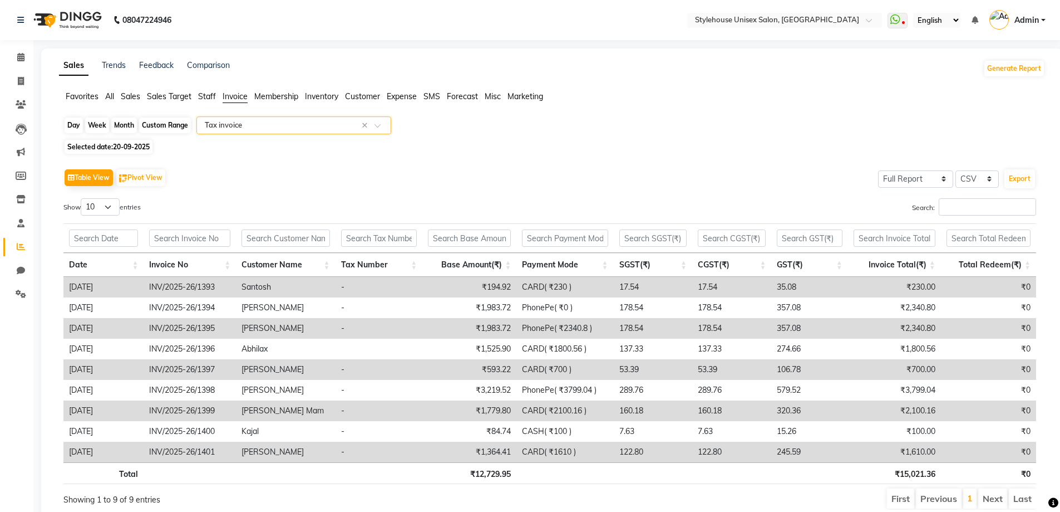
click at [69, 125] on div "Day" at bounding box center [74, 125] width 18 height 16
select select "9"
select select "2025"
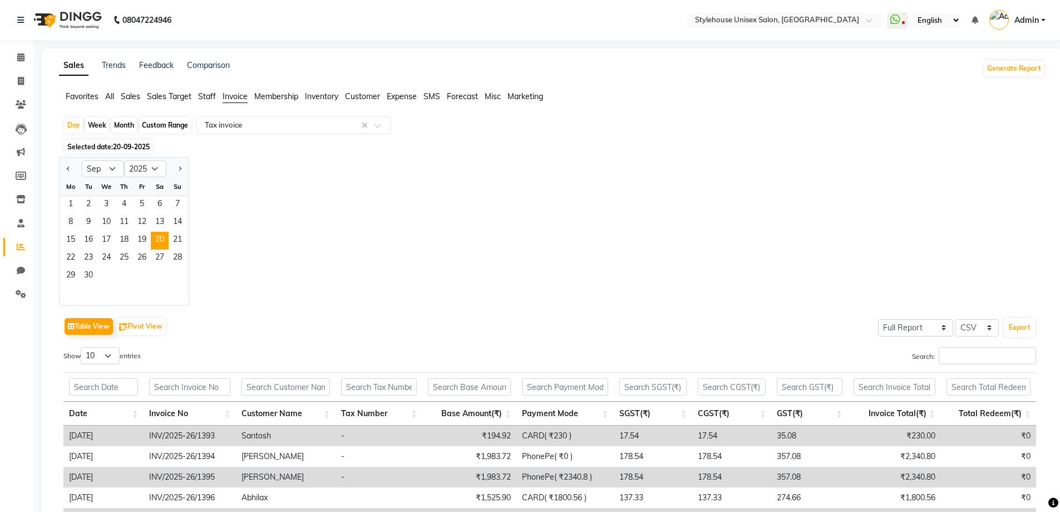
click at [163, 127] on div "Custom Range" at bounding box center [165, 125] width 52 height 16
select select "9"
select select "2025"
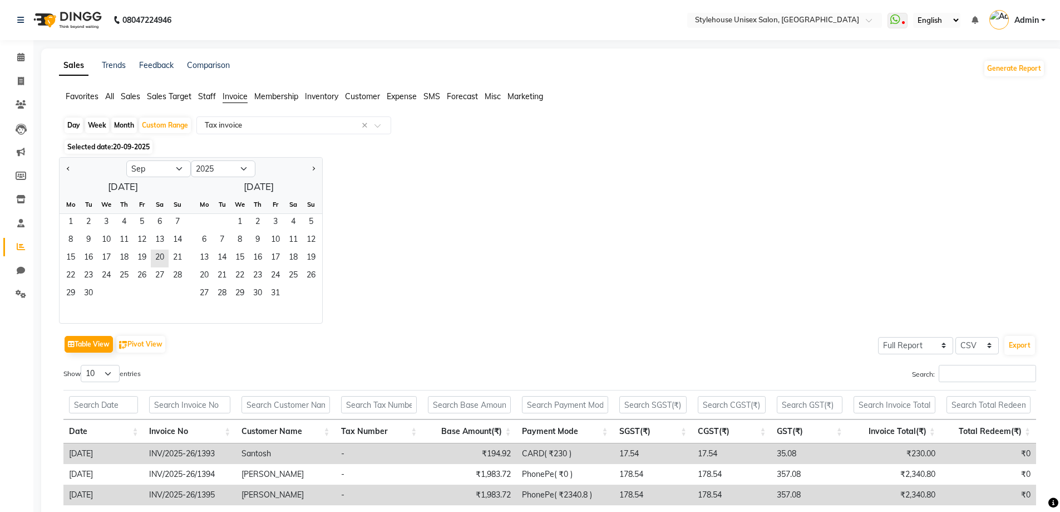
click at [108, 94] on span "All" at bounding box center [109, 96] width 9 height 10
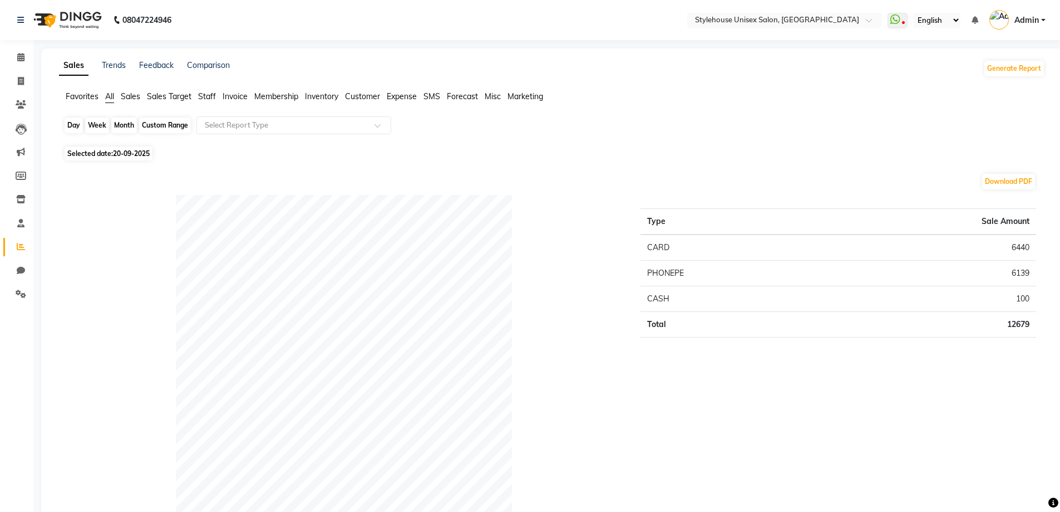
click at [154, 123] on div "Custom Range" at bounding box center [165, 125] width 52 height 16
select select "9"
select select "2025"
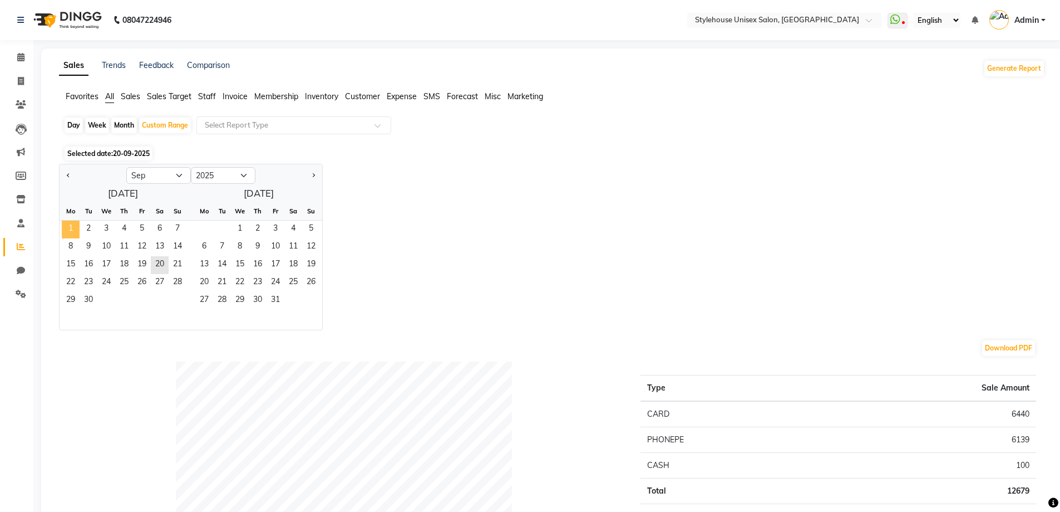
click at [70, 228] on span "1" at bounding box center [71, 229] width 18 height 18
click at [178, 263] on span "21" at bounding box center [178, 265] width 18 height 18
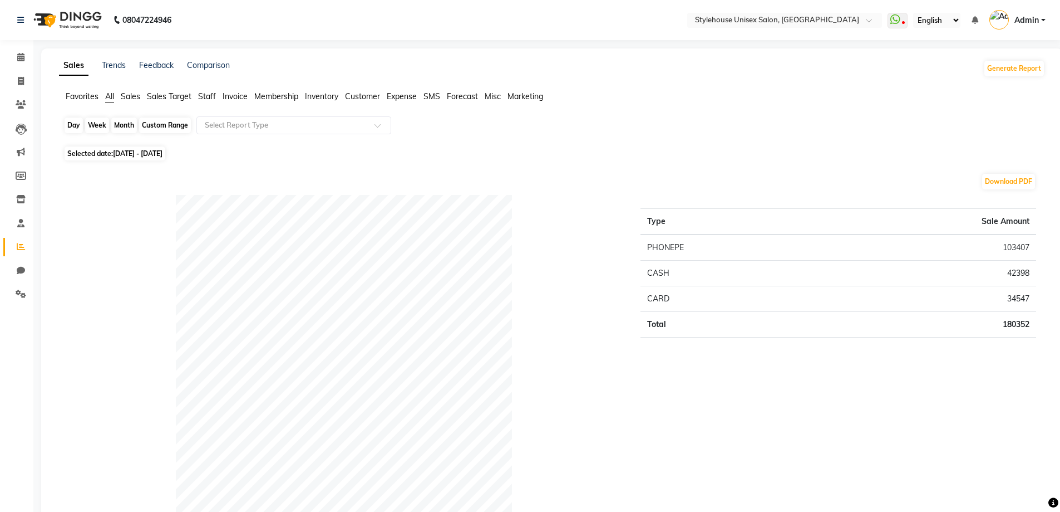
click at [151, 120] on div "Custom Range" at bounding box center [165, 125] width 52 height 16
select select "9"
select select "2025"
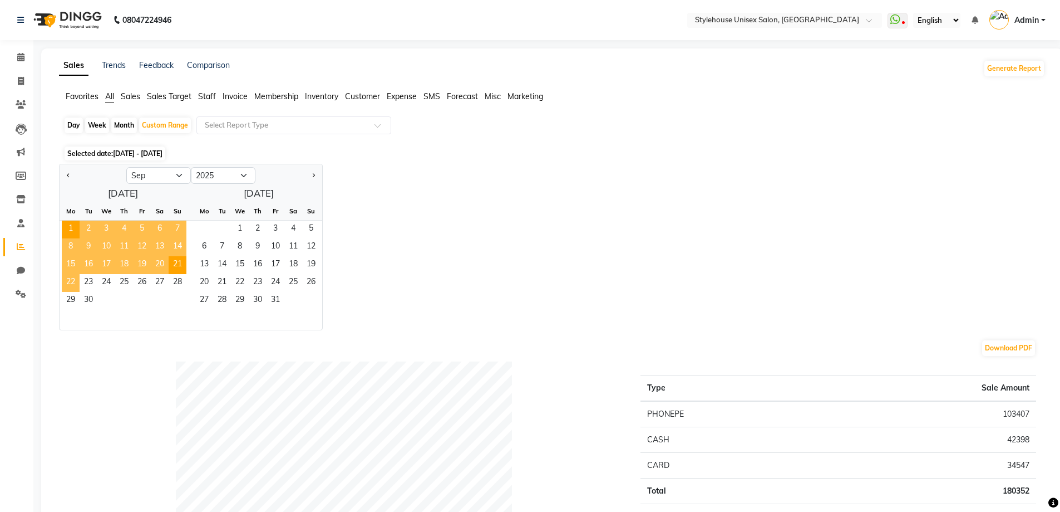
click at [71, 279] on span "22" at bounding box center [71, 283] width 18 height 18
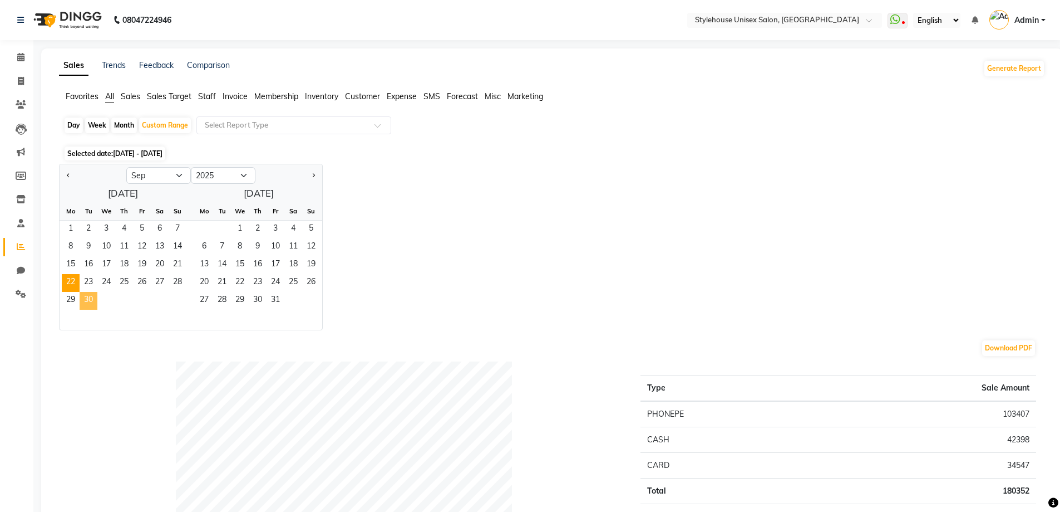
click at [88, 299] on span "30" at bounding box center [89, 301] width 18 height 18
